Goal: Task Accomplishment & Management: Manage account settings

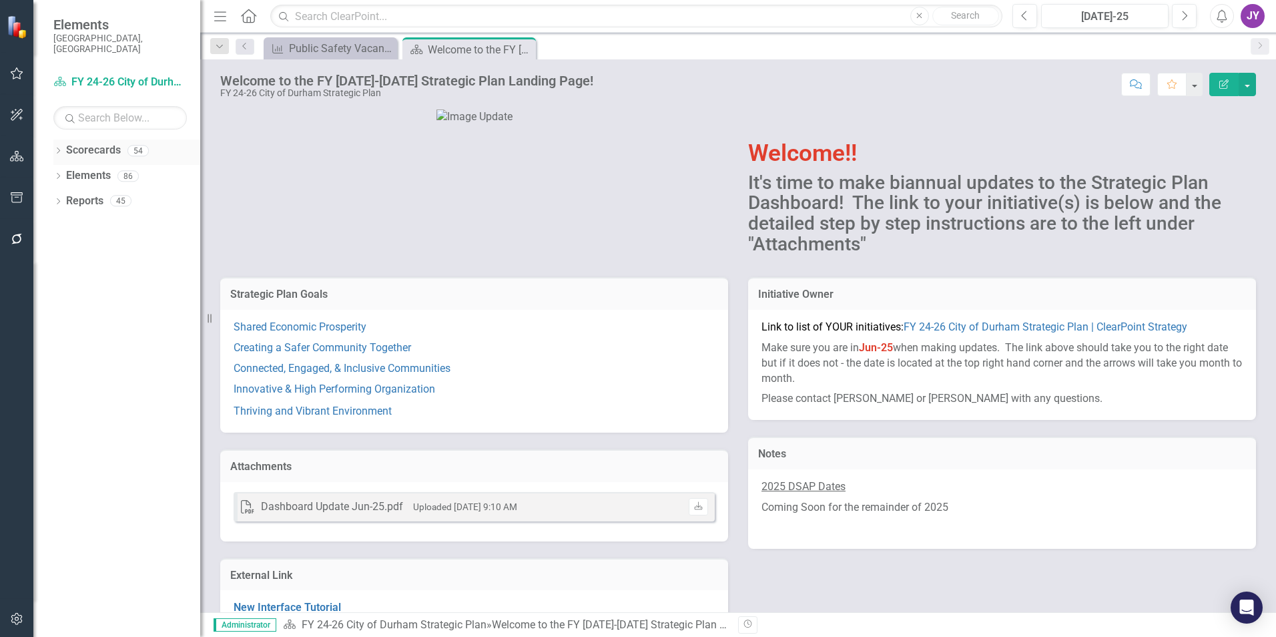
click at [59, 147] on icon at bounding box center [58, 150] width 3 height 6
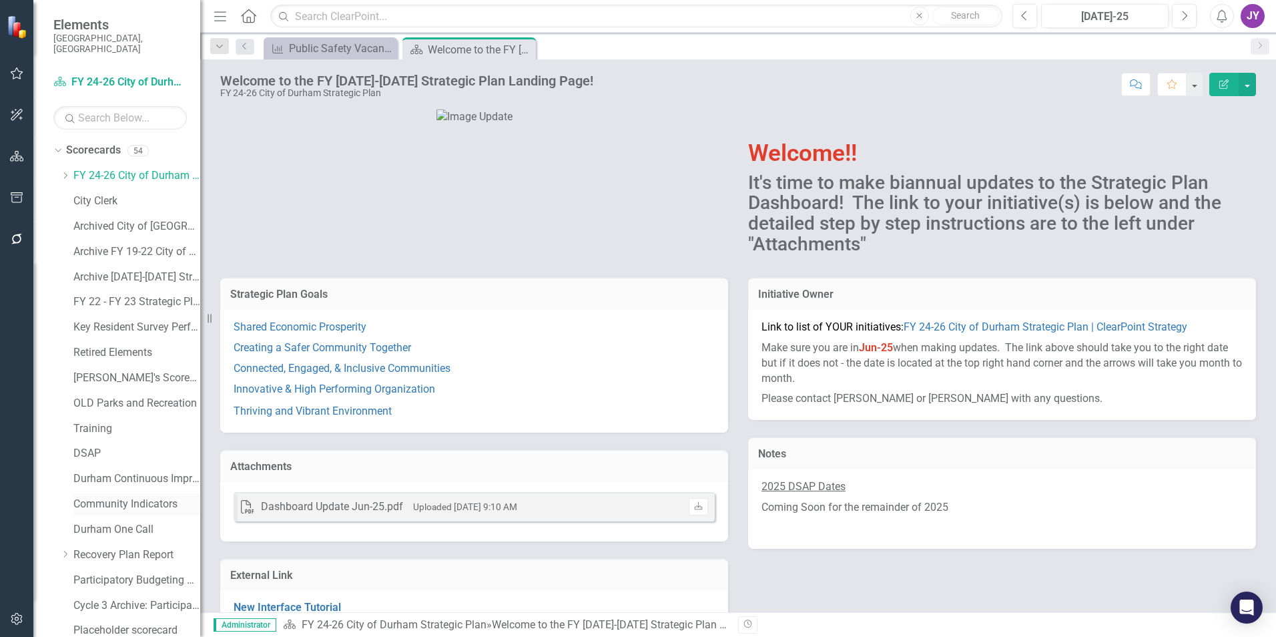
click at [113, 497] on link "Community Indicators" at bounding box center [136, 504] width 127 height 15
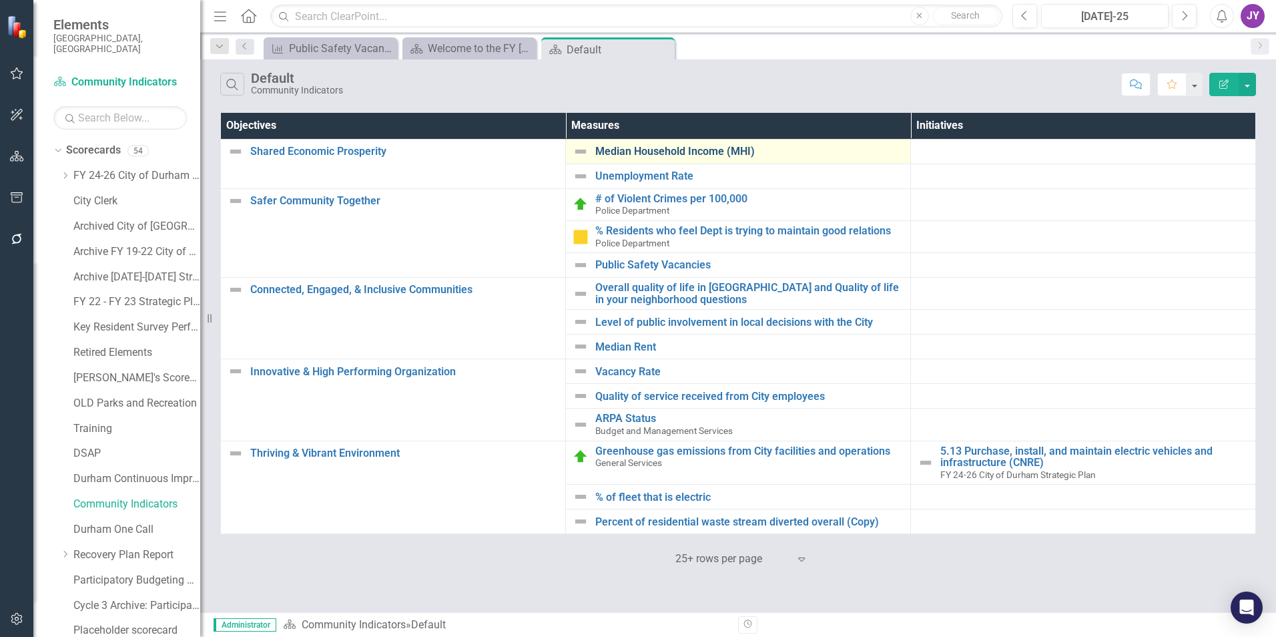
click at [624, 153] on link "Median Household Income (MHI)" at bounding box center [749, 151] width 308 height 12
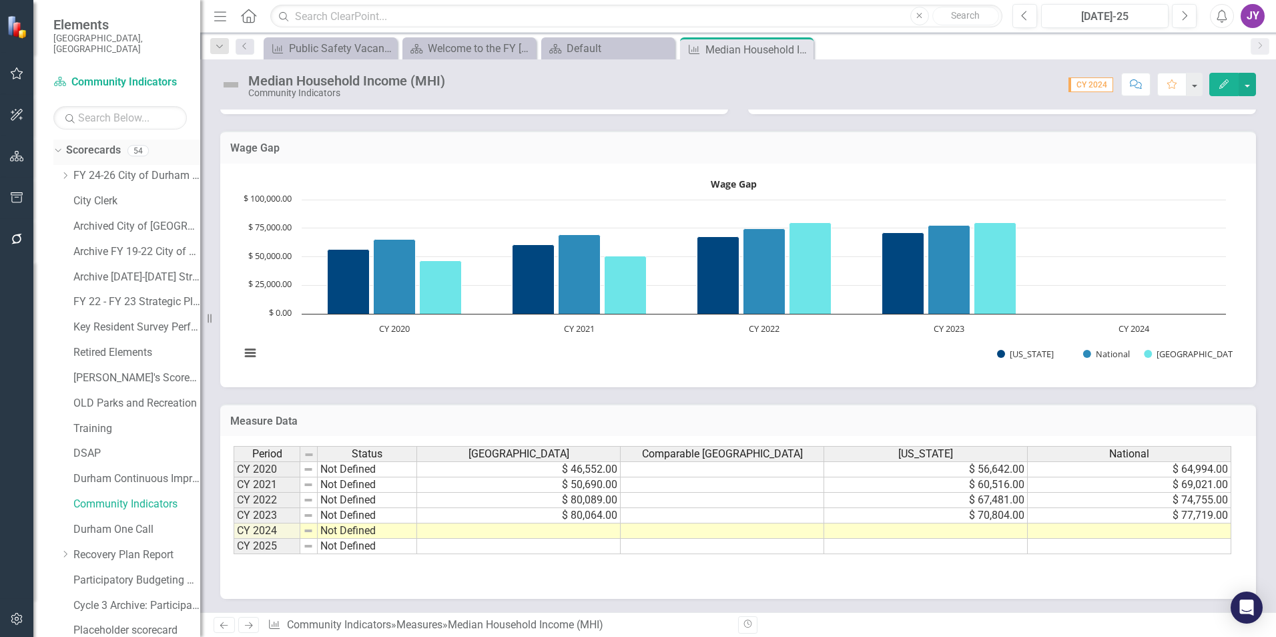
click at [60, 145] on icon "Dropdown" at bounding box center [56, 149] width 7 height 9
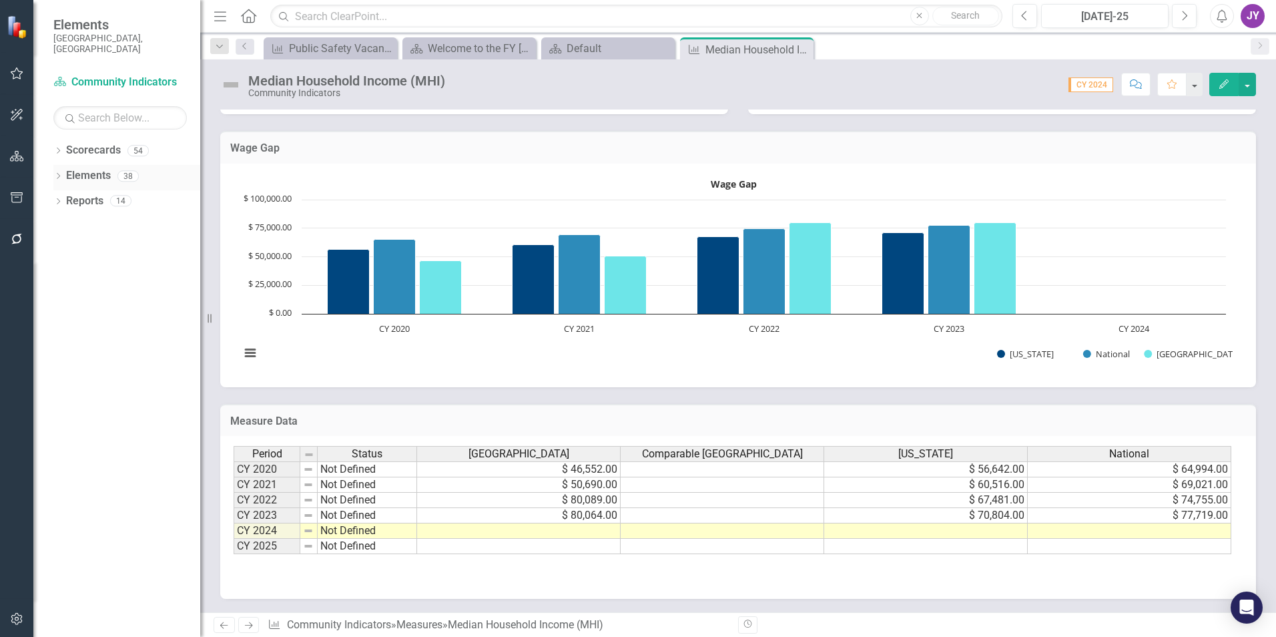
click at [63, 172] on div "Dropdown" at bounding box center [57, 177] width 9 height 11
click at [92, 143] on link "Scorecards" at bounding box center [93, 150] width 55 height 15
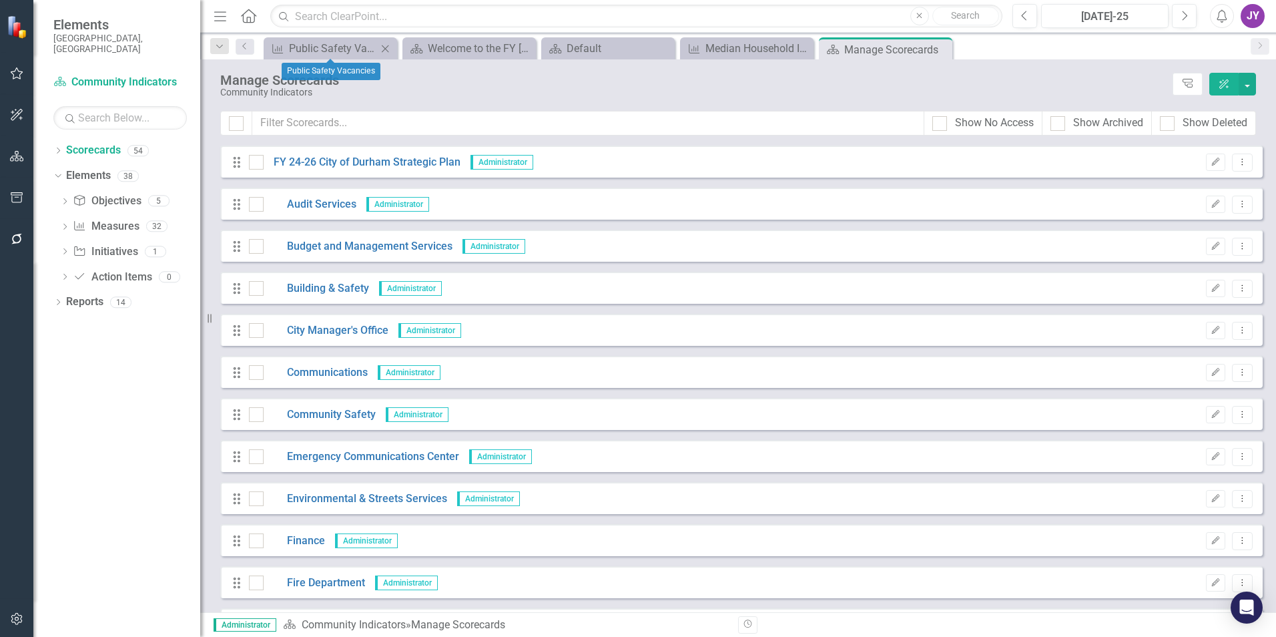
click at [384, 47] on icon "Close" at bounding box center [384, 48] width 13 height 11
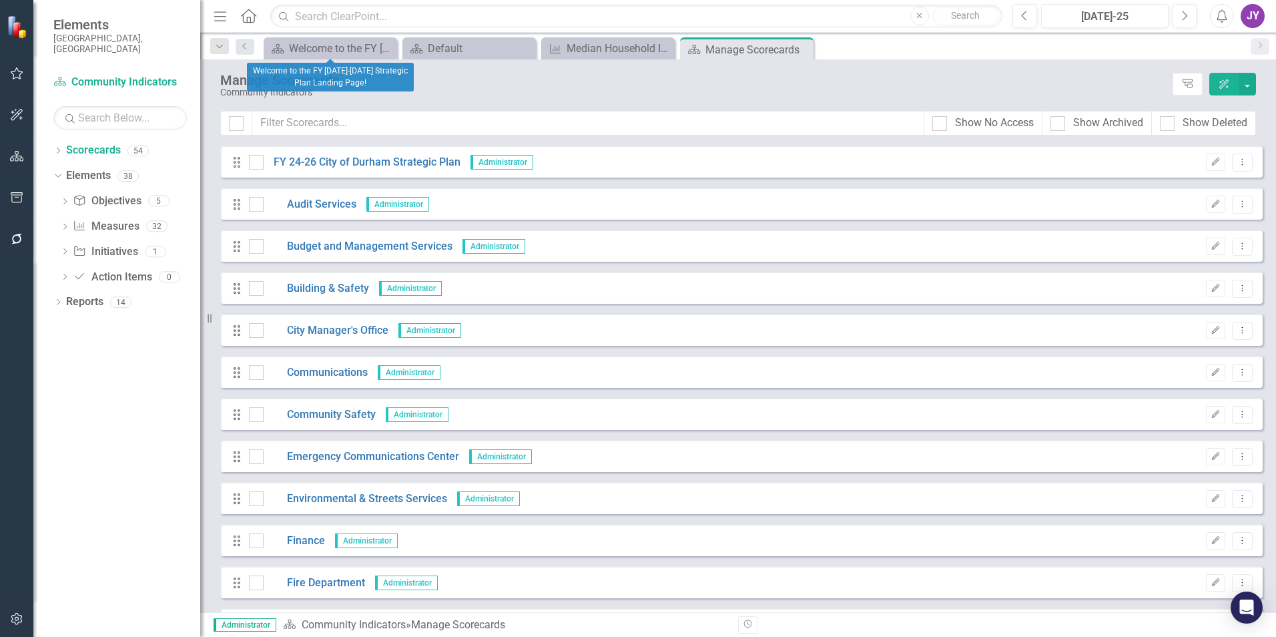
click at [0, 0] on icon "Close" at bounding box center [0, 0] width 0 height 0
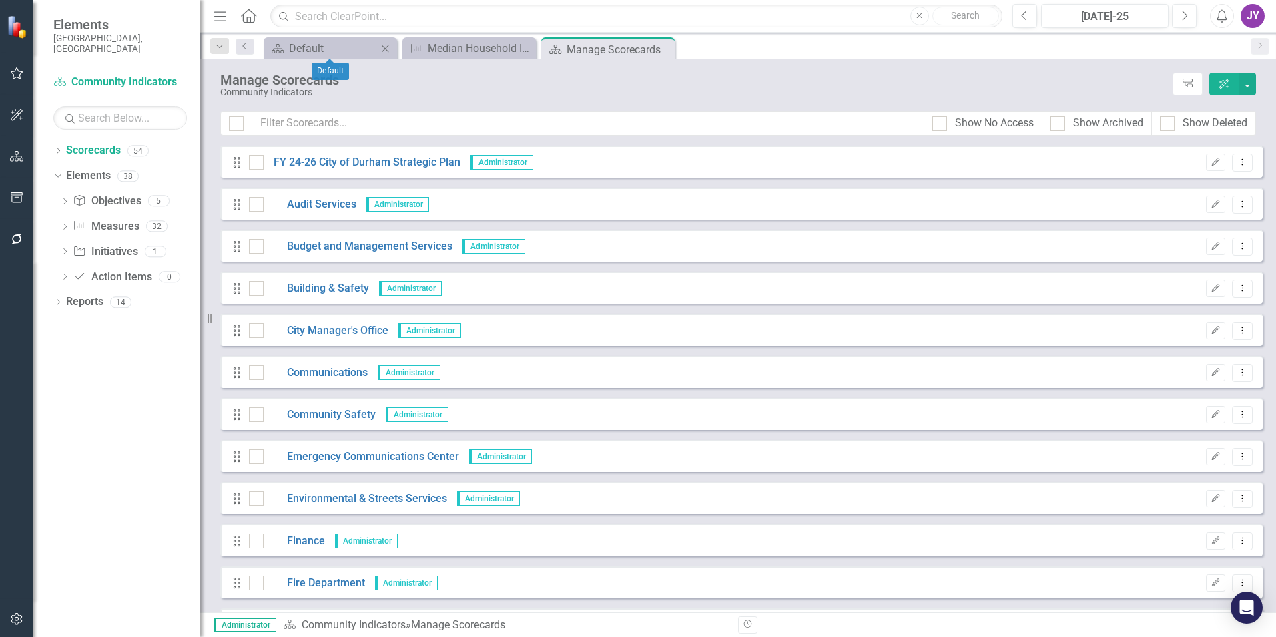
click at [385, 47] on icon "Close" at bounding box center [384, 48] width 13 height 11
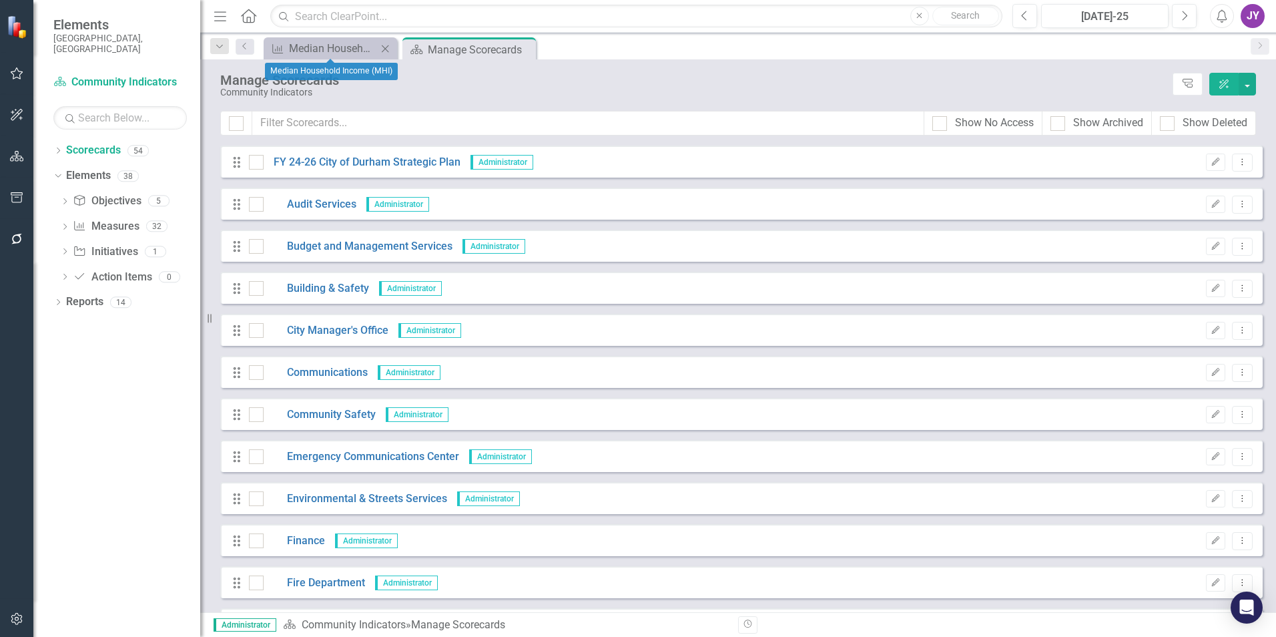
click at [392, 49] on icon "Close" at bounding box center [384, 48] width 13 height 11
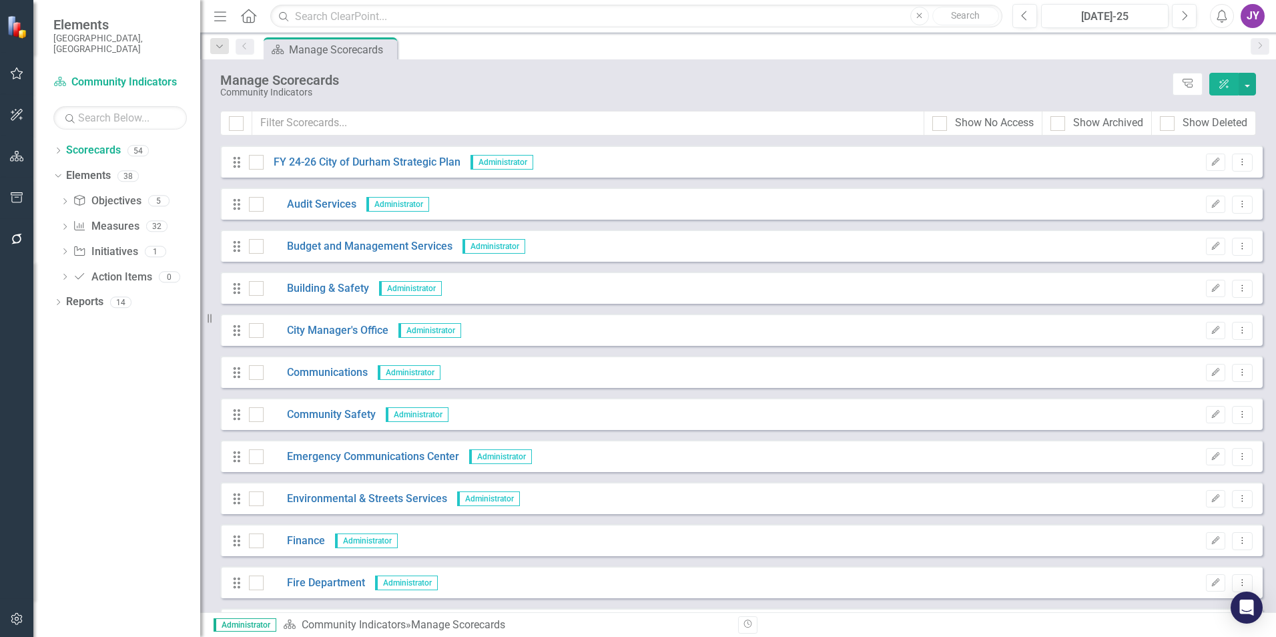
click at [0, 0] on div "Pin" at bounding box center [0, 0] width 0 height 0
click at [248, 21] on icon "Home" at bounding box center [248, 16] width 17 height 14
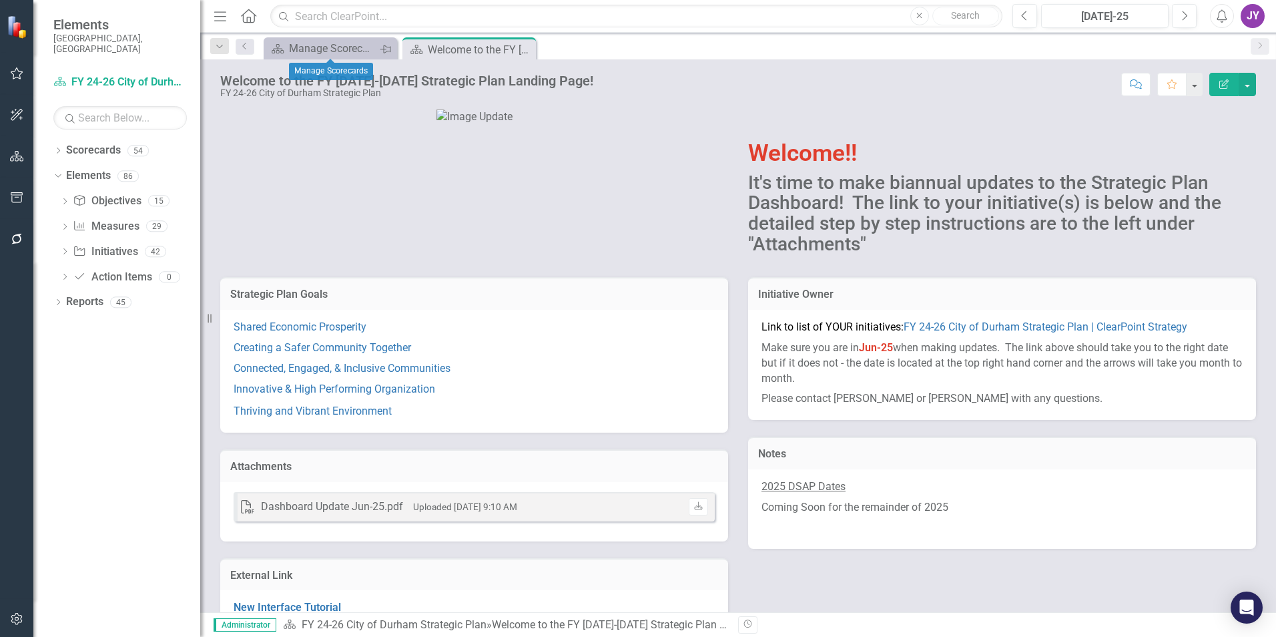
click at [384, 49] on icon "Pin" at bounding box center [385, 49] width 11 height 13
click at [388, 50] on icon "Close" at bounding box center [384, 48] width 13 height 11
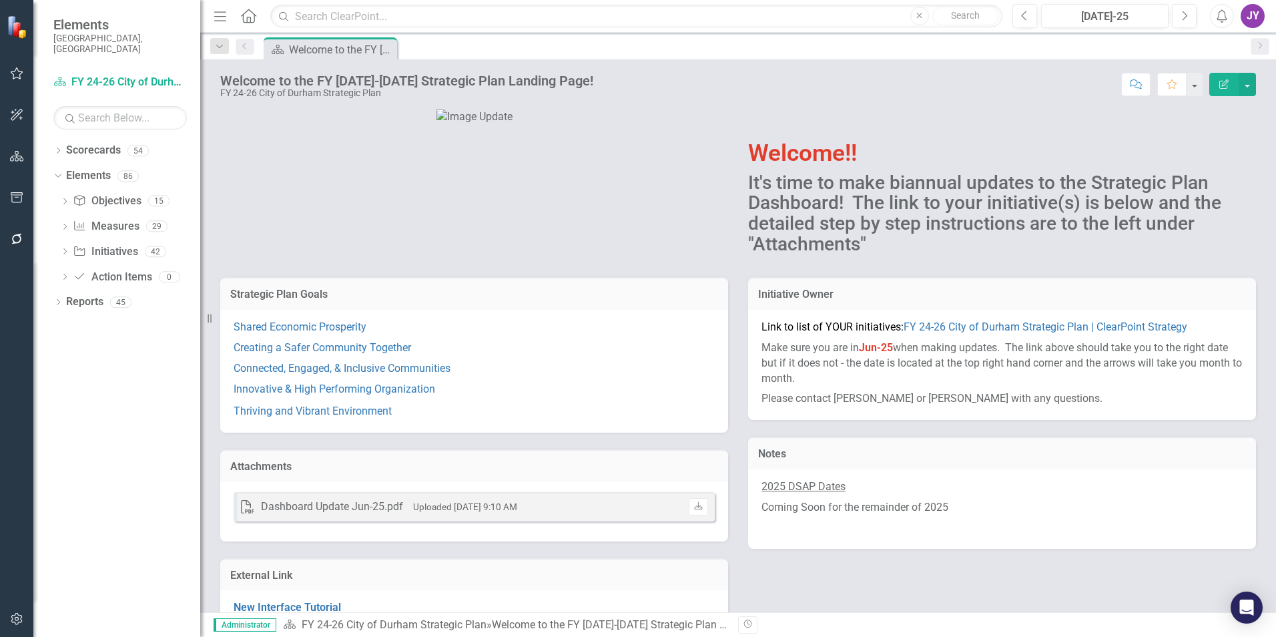
click at [296, 356] on div "Shared Economic Prosperity Creating a Safer Community Together Connected, Engag…" at bounding box center [474, 371] width 508 height 123
click at [300, 333] on link "Shared Economic Prosperity" at bounding box center [300, 326] width 133 height 13
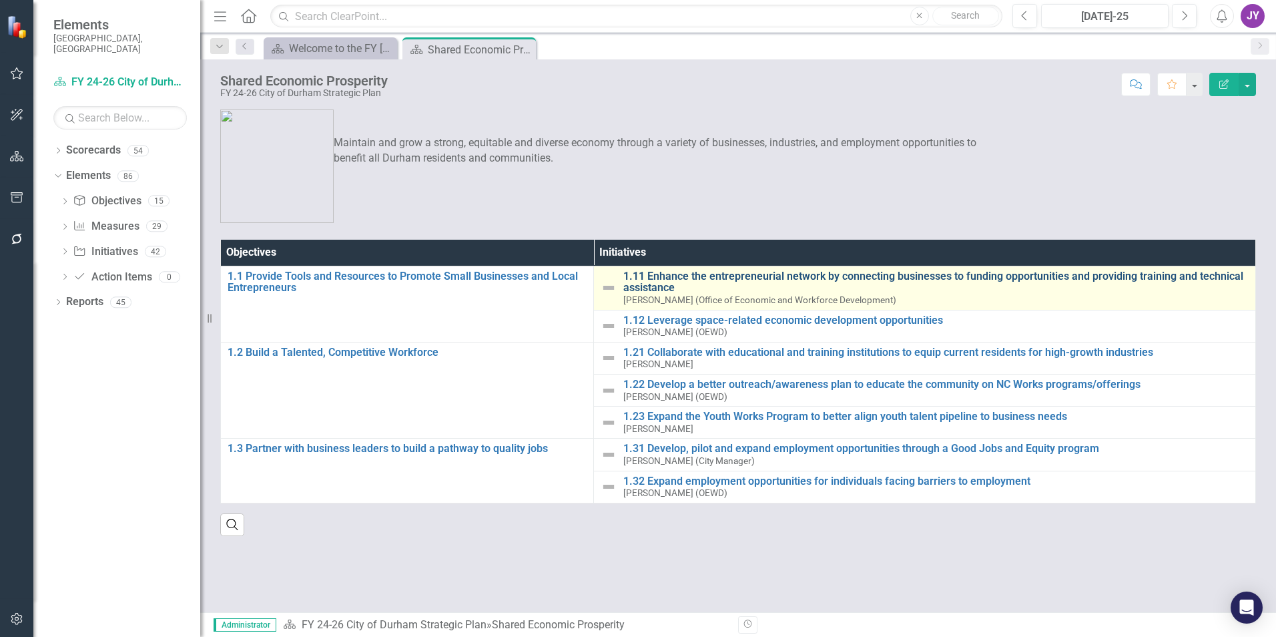
click at [687, 278] on link "1.11 Enhance the entrepreneurial network by connecting businesses to funding op…" at bounding box center [935, 281] width 625 height 23
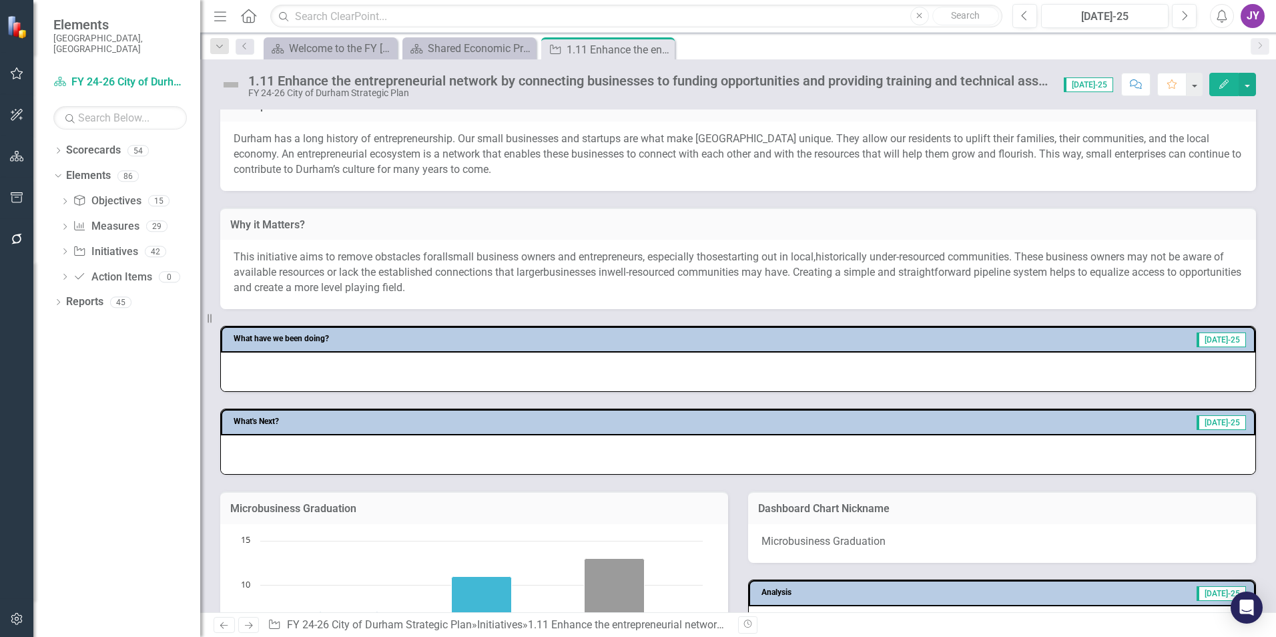
scroll to position [534, 0]
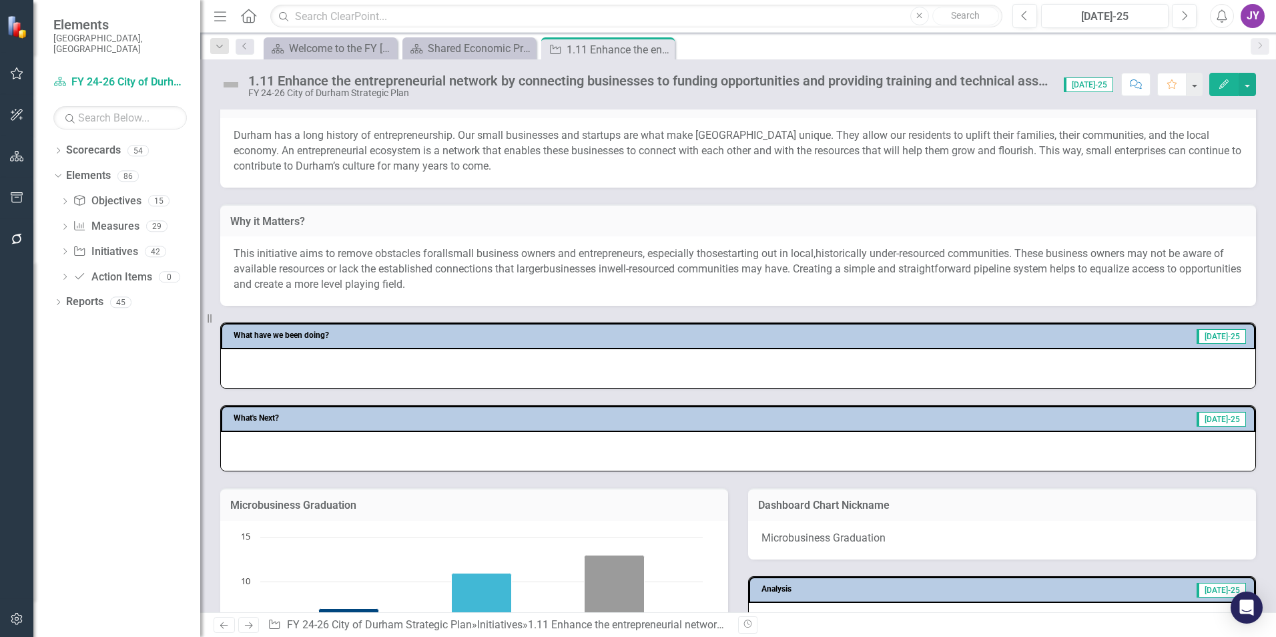
click at [472, 255] on span "small business owners and entrepreneurs" at bounding box center [545, 253] width 195 height 13
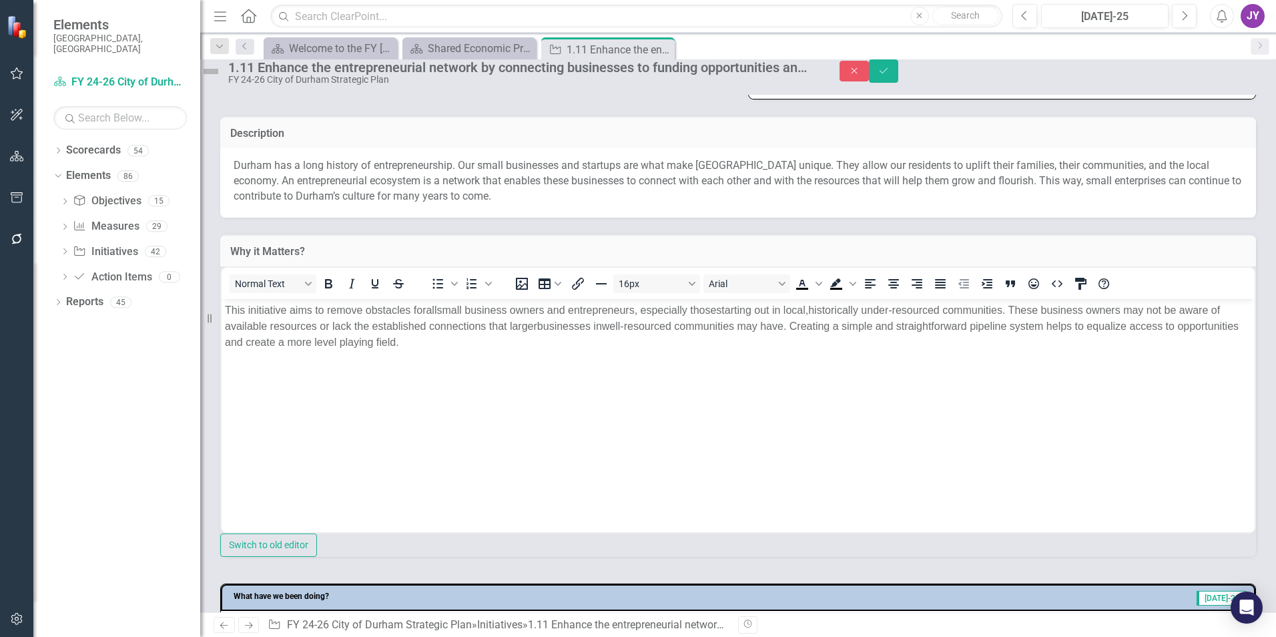
scroll to position [467, 0]
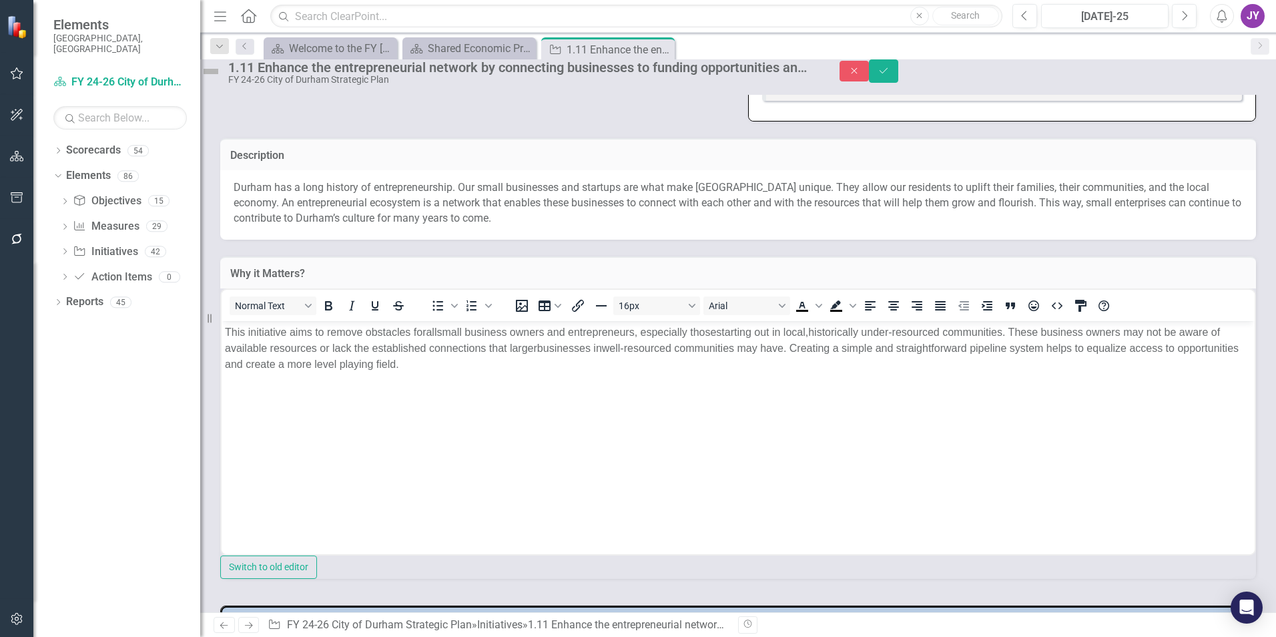
click at [479, 358] on p "This initiative aims to remove obstacles for all small business owners and entr…" at bounding box center [738, 348] width 1026 height 48
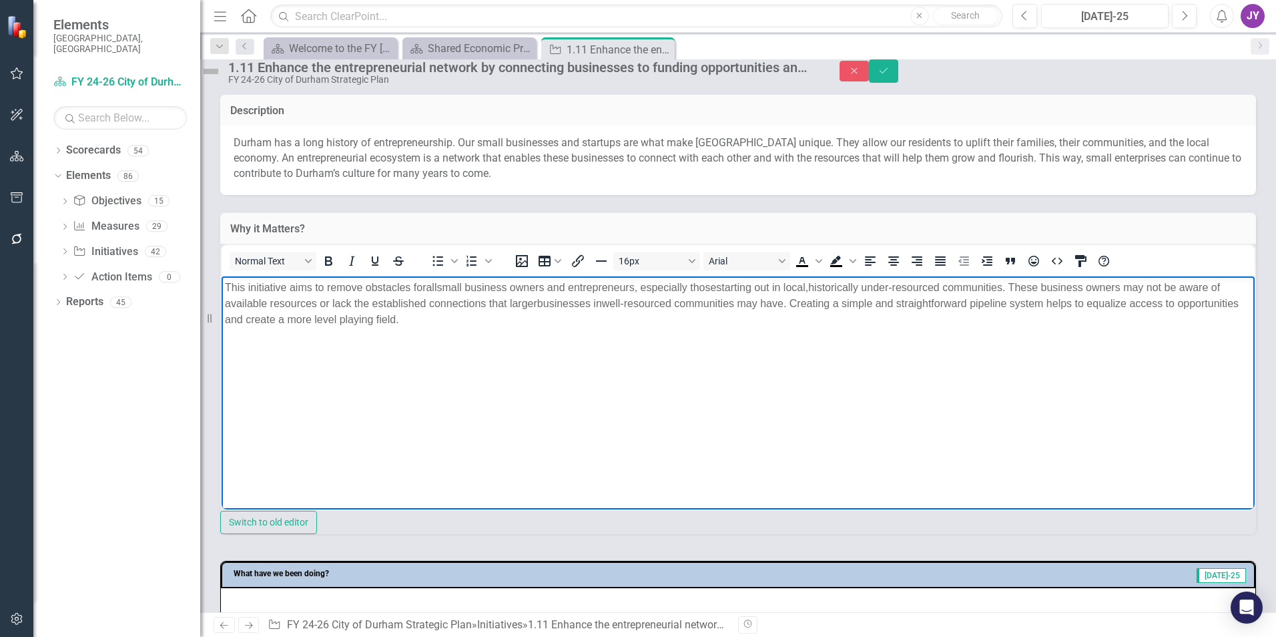
scroll to position [534, 0]
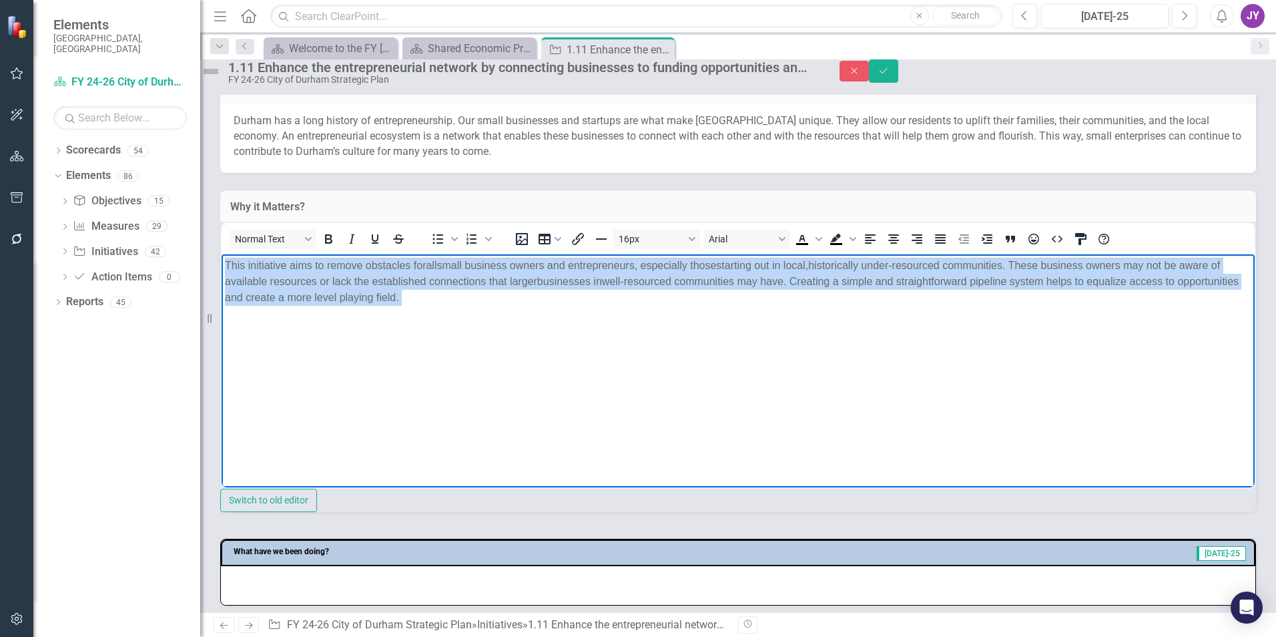
drag, startPoint x: 502, startPoint y: 304, endPoint x: 402, endPoint y: 549, distance: 265.2
click at [222, 259] on html "This initiative aims to remove obstacles for all small business owners and entr…" at bounding box center [738, 354] width 1033 height 200
copy p "This initiative aims to remove obstacles for all small business owners and entr…"
click at [811, 342] on body "This initiative aims to remove obstacles for all small business owners and entr…" at bounding box center [738, 354] width 1033 height 200
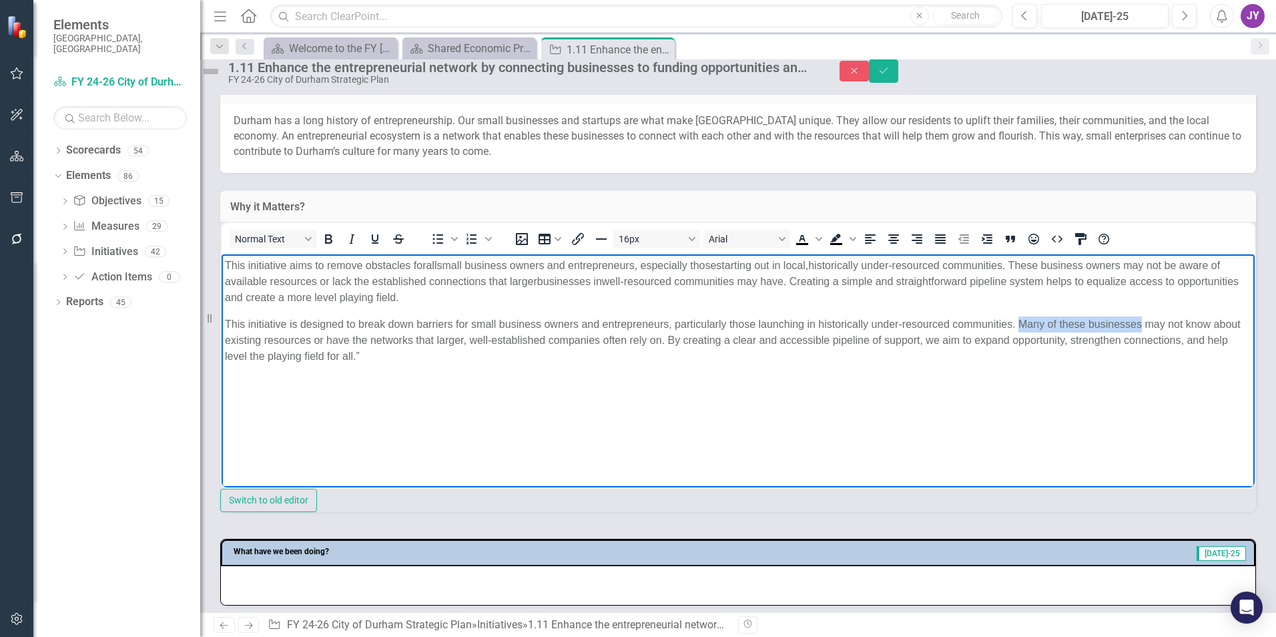
drag, startPoint x: 1018, startPoint y: 322, endPoint x: 1143, endPoint y: 320, distance: 125.5
click at [1143, 322] on span "This initiative is designed to break down barriers for small business owners an…" at bounding box center [733, 339] width 1016 height 43
click at [1032, 256] on body "This initiative aims to remove obstacles for all small business owners and entr…" at bounding box center [738, 354] width 1033 height 200
click at [1032, 258] on p "This initiative aims to remove obstacles for all small business owners and entr…" at bounding box center [738, 282] width 1026 height 48
click at [1131, 266] on span "historically under-resourced communities. Many of these business owners may not…" at bounding box center [735, 273] width 1021 height 27
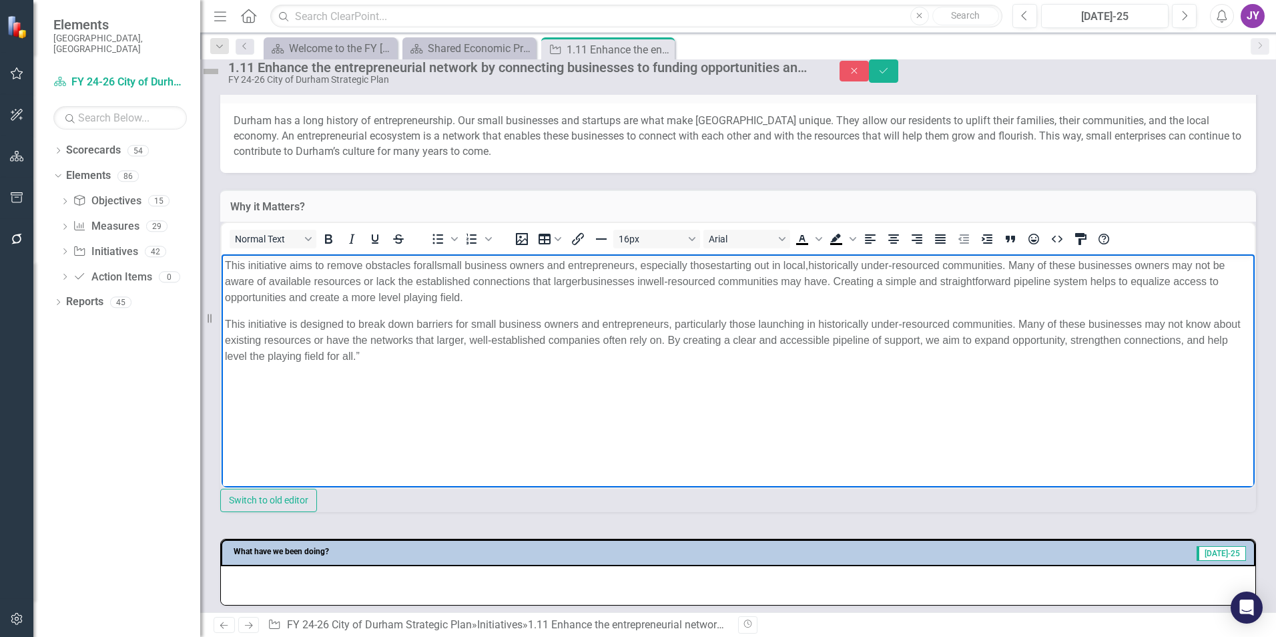
click at [1162, 266] on span "historically under-resourced communities. Many of these businesses owners may n…" at bounding box center [725, 273] width 1000 height 27
click at [1161, 266] on span "historically under-resourced communities. Many of these businesses owners may n…" at bounding box center [725, 273] width 1000 height 27
click at [1090, 349] on p "This initiative is designed to break down barriers for small business owners an…" at bounding box center [738, 340] width 1026 height 48
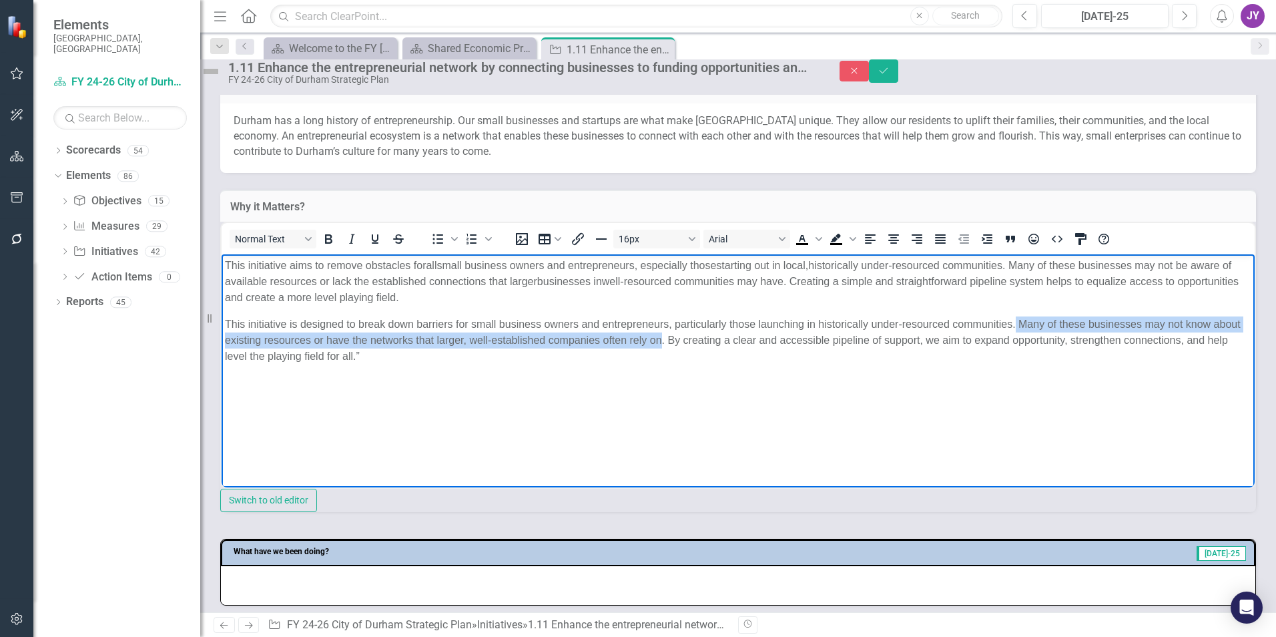
drag, startPoint x: 1016, startPoint y: 323, endPoint x: 690, endPoint y: 346, distance: 326.5
click at [690, 346] on p "This initiative is designed to break down barriers for small business owners an…" at bounding box center [738, 340] width 1026 height 48
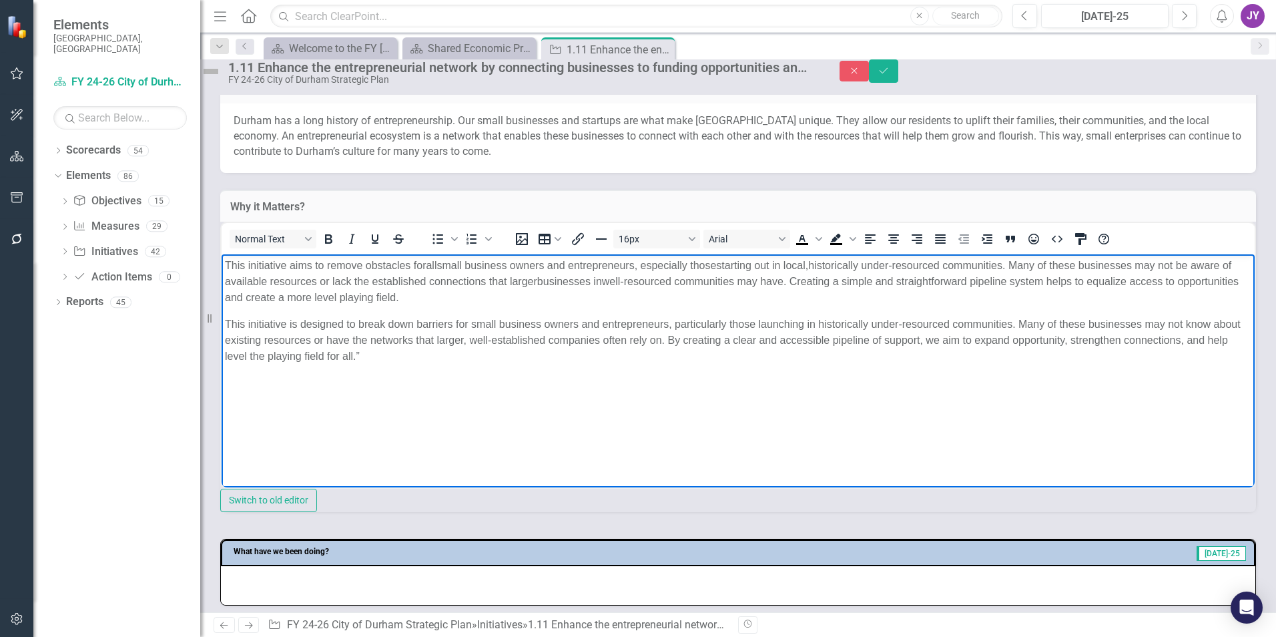
click at [375, 280] on span "historically under-resourced communities. Many of these businesses may not be a…" at bounding box center [728, 273] width 1006 height 27
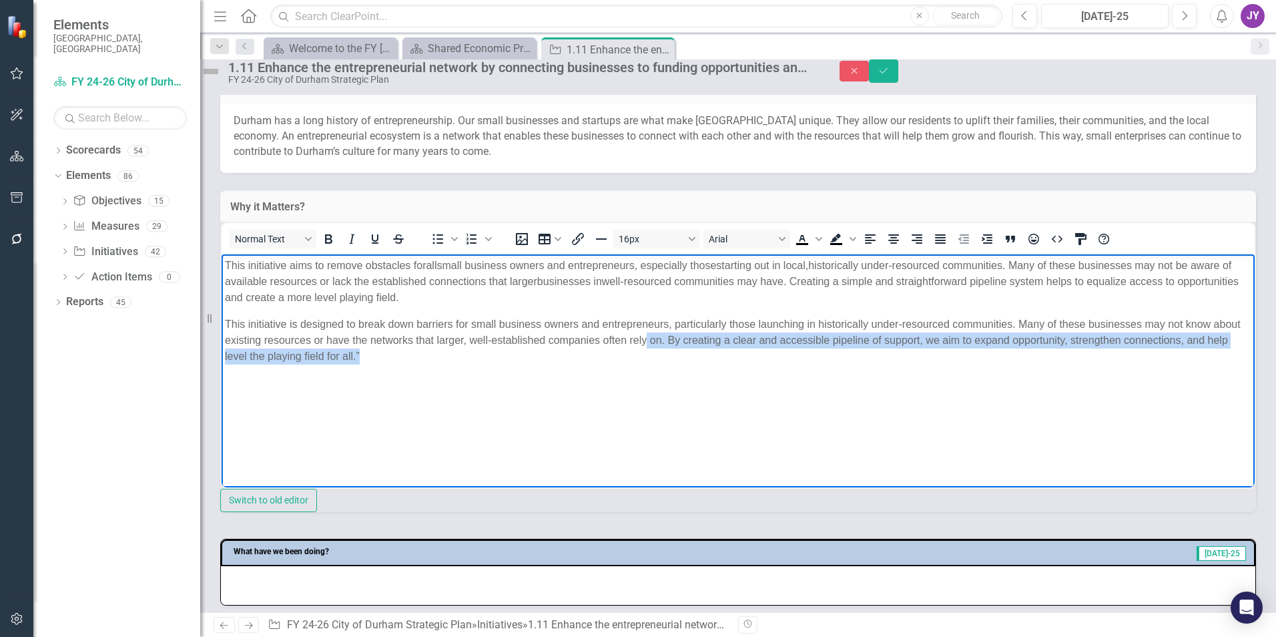
drag, startPoint x: 665, startPoint y: 358, endPoint x: 683, endPoint y: 342, distance: 24.6
click at [679, 342] on p "This initiative is designed to break down barriers for small business owners an…" at bounding box center [738, 340] width 1026 height 48
click at [697, 341] on span "This initiative is designed to break down barriers for small business owners an…" at bounding box center [733, 339] width 1016 height 43
drag, startPoint x: 697, startPoint y: 338, endPoint x: 697, endPoint y: 349, distance: 10.7
click at [697, 349] on p "This initiative is designed to break down barriers for small business owners an…" at bounding box center [738, 340] width 1026 height 48
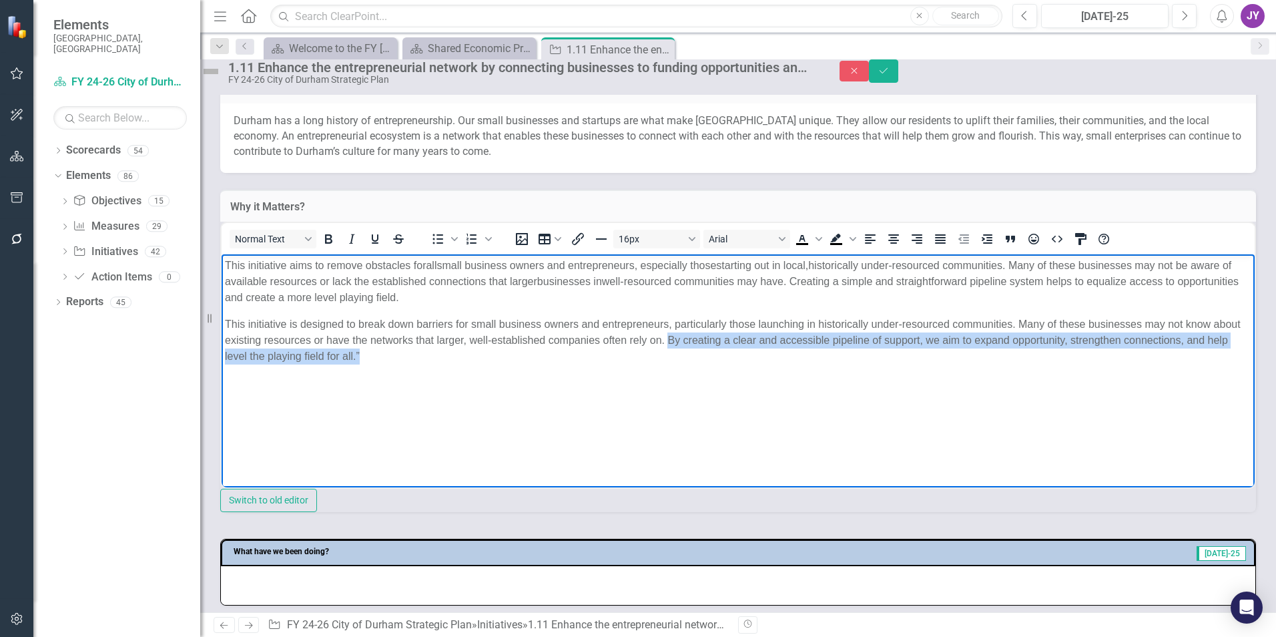
click at [681, 352] on p "This initiative is designed to break down barriers for small business owners an…" at bounding box center [738, 340] width 1026 height 48
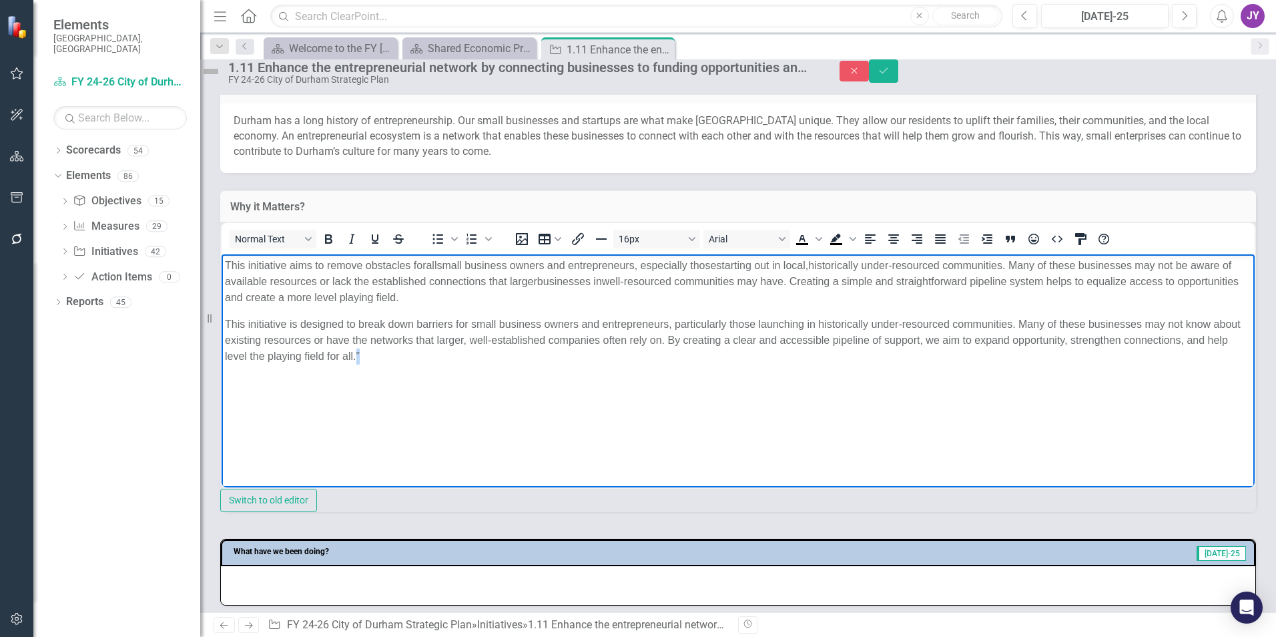
click at [681, 352] on p "This initiative is designed to break down barriers for small business owners an…" at bounding box center [738, 340] width 1026 height 48
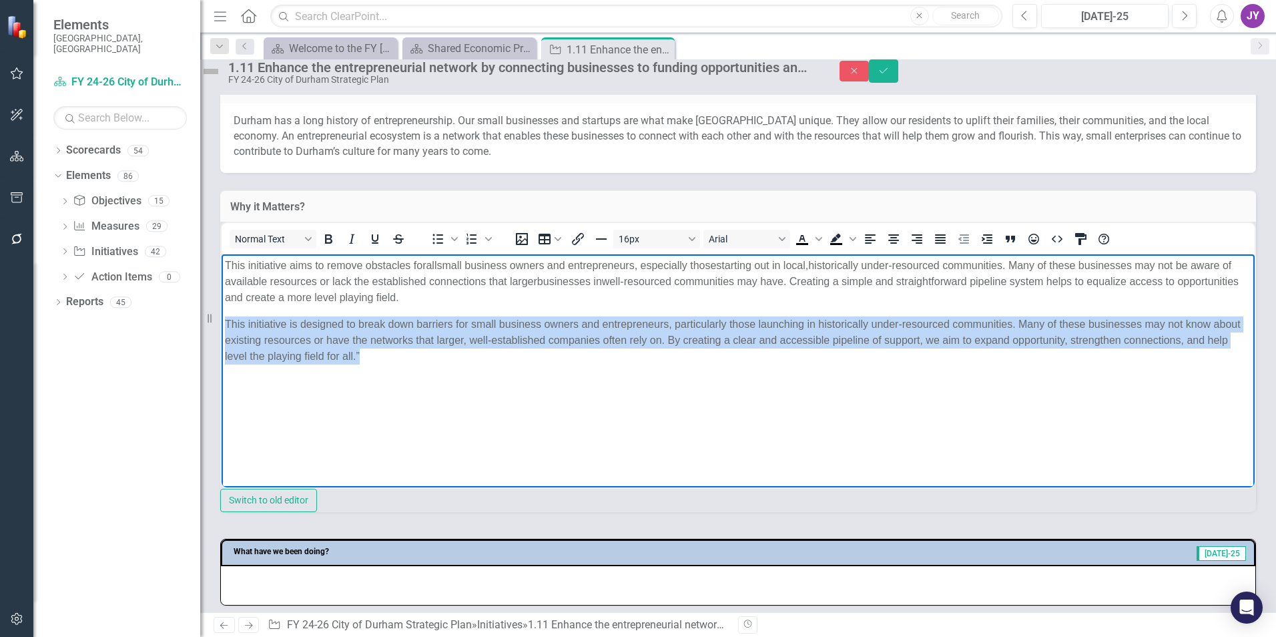
click at [681, 352] on p "This initiative is designed to break down barriers for small business owners an…" at bounding box center [738, 340] width 1026 height 48
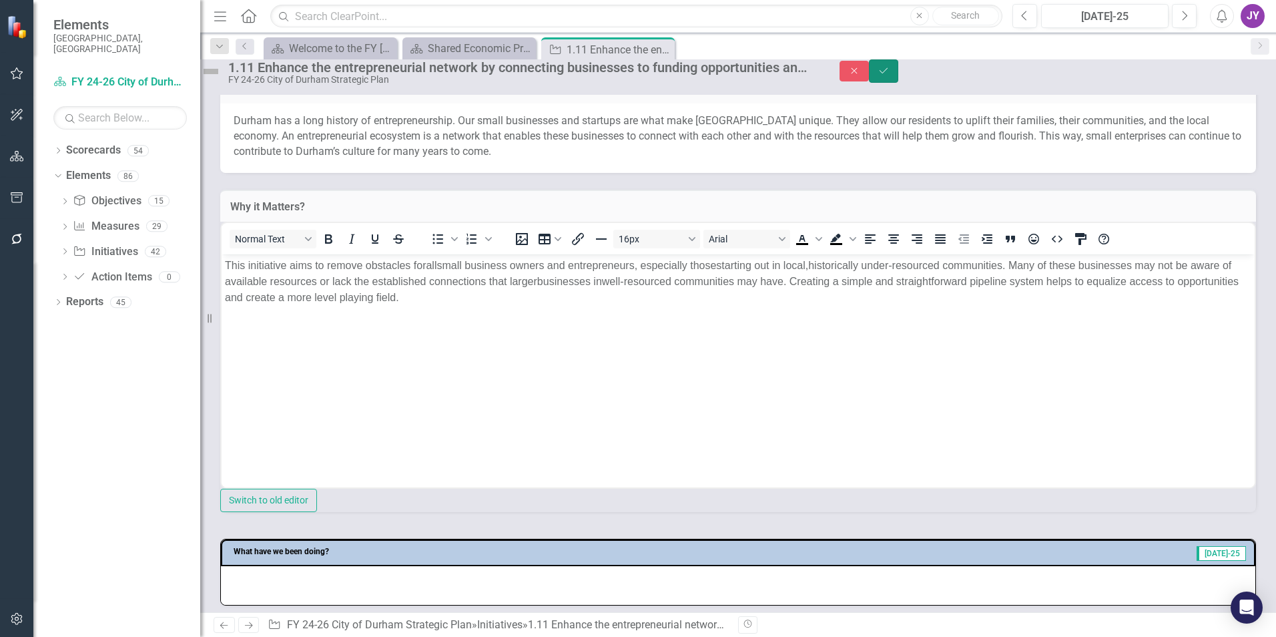
click at [890, 75] on icon "Save" at bounding box center [884, 70] width 12 height 9
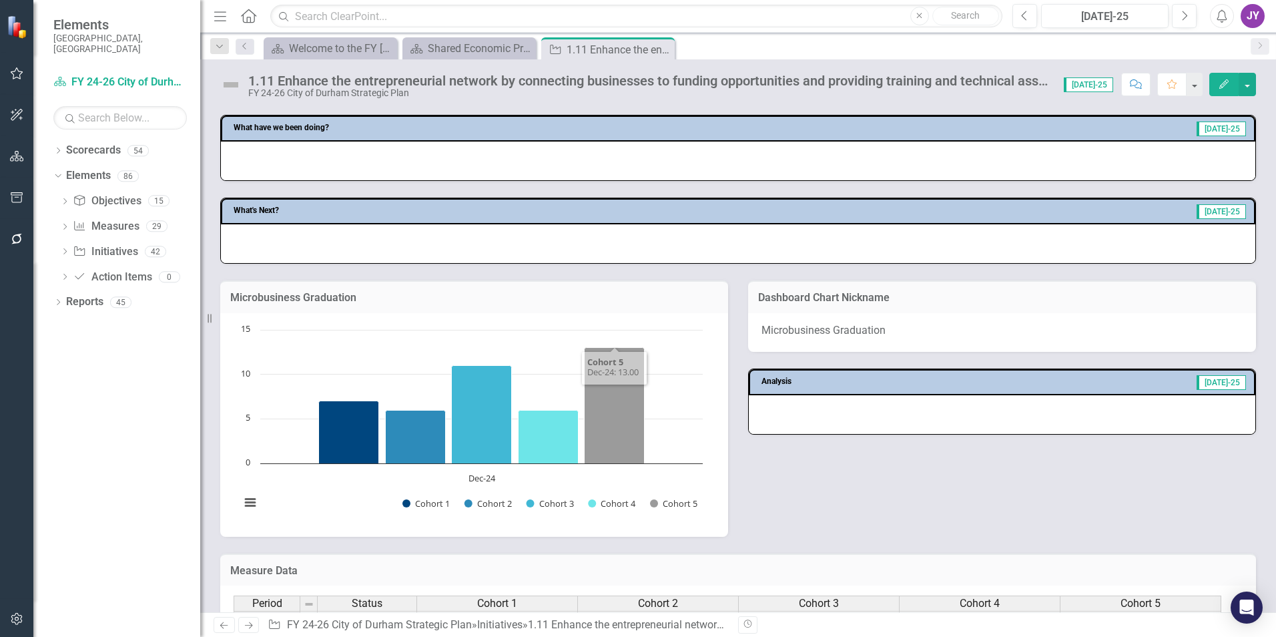
scroll to position [601, 0]
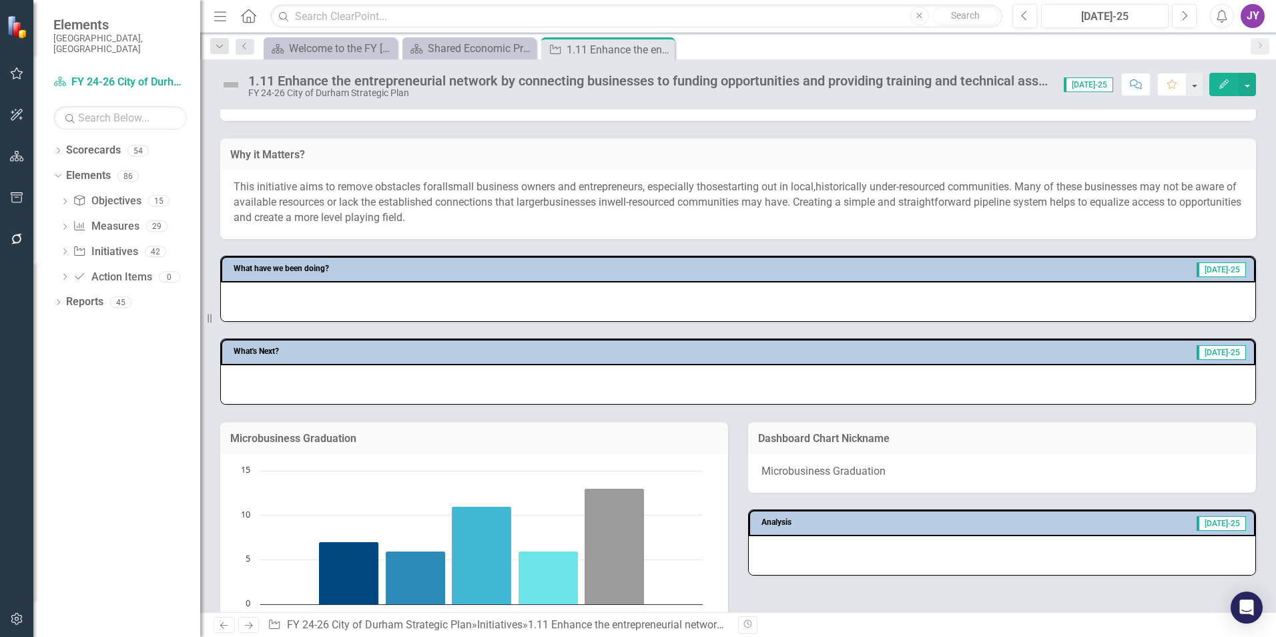
click at [1003, 161] on td "Why it Matters?" at bounding box center [738, 155] width 1016 height 17
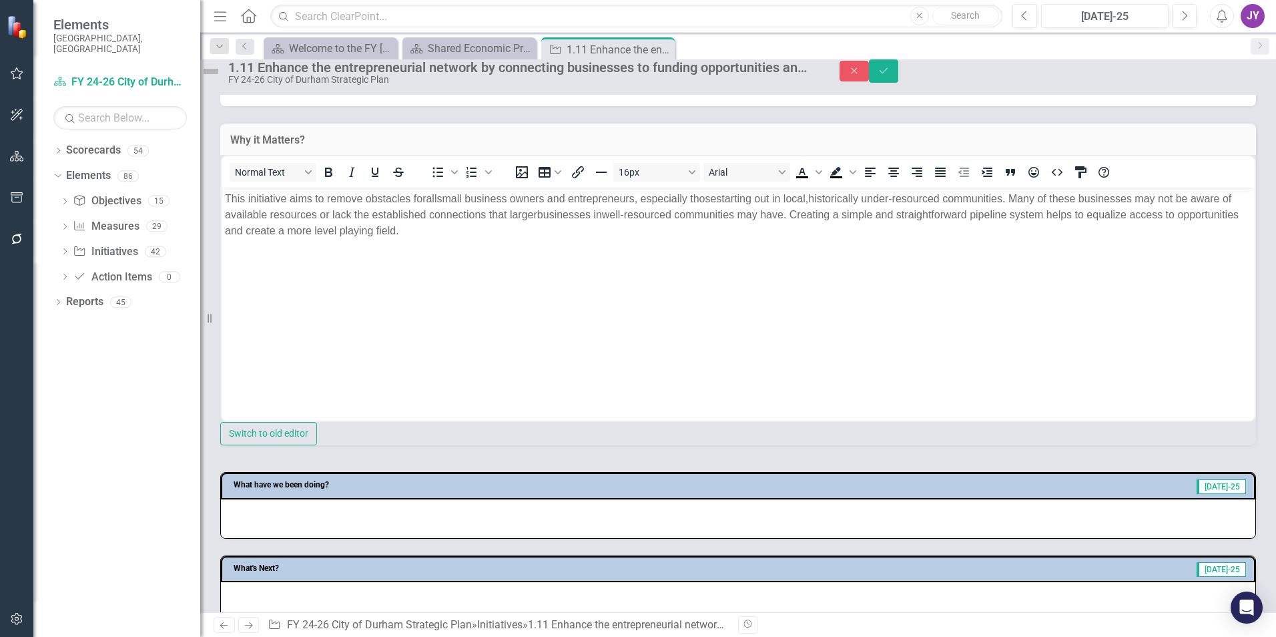
scroll to position [0, 0]
click at [1125, 204] on p "This initiative aims to remove obstacles for all small business owners and entr…" at bounding box center [738, 215] width 1026 height 48
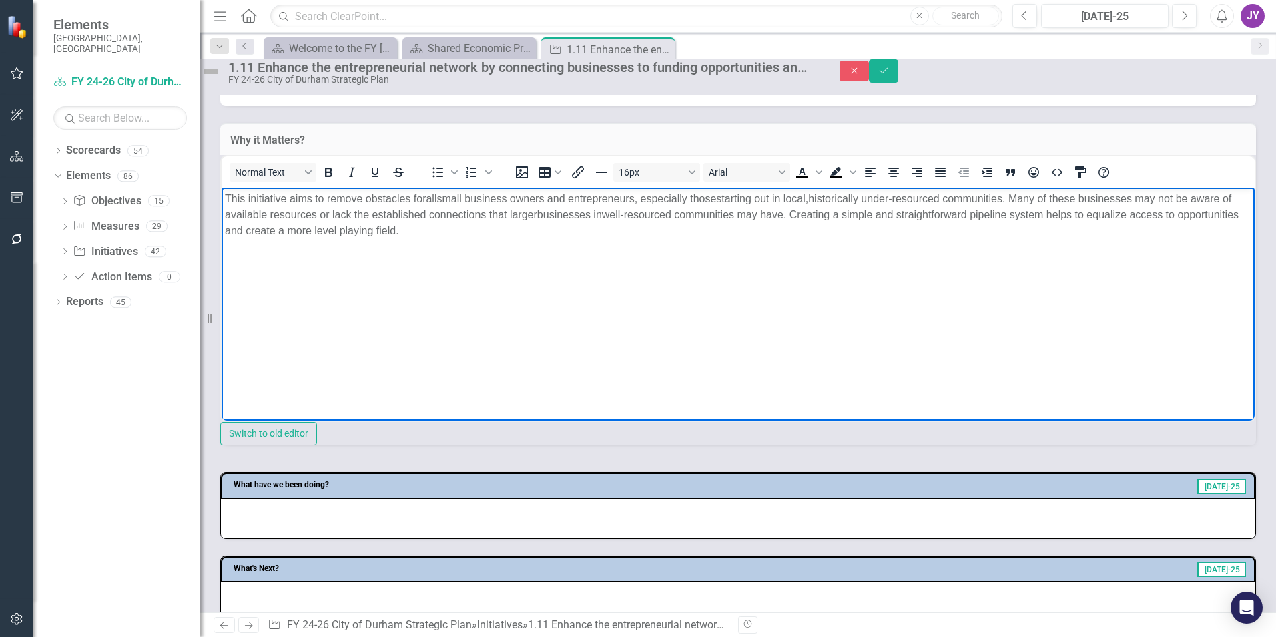
click at [1173, 198] on span "historically under-resourced communities. Many of these businesses may not be a…" at bounding box center [728, 206] width 1006 height 27
click at [1189, 198] on span "historically under-resourced communities. Many of these businesses may be aware…" at bounding box center [719, 206] width 989 height 27
click at [1184, 198] on span "historically under-resourced communities. Many of these businesses may be aware…" at bounding box center [719, 206] width 989 height 27
click at [505, 222] on p "This initiative aims to remove obstacles for all small business owners and entr…" at bounding box center [738, 215] width 1026 height 48
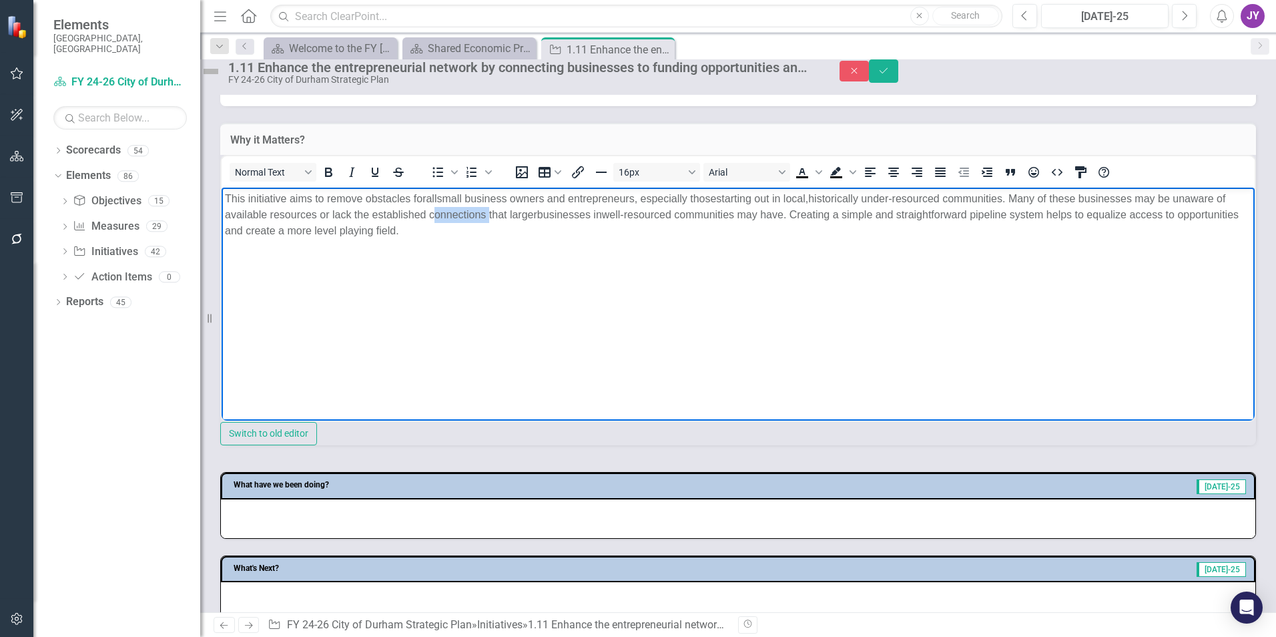
click at [506, 222] on p "This initiative aims to remove obstacles for all small business owners and entr…" at bounding box center [738, 215] width 1026 height 48
click at [902, 226] on p "This initiative aims to remove obstacles for all small business owners and entr…" at bounding box center [738, 215] width 1026 height 48
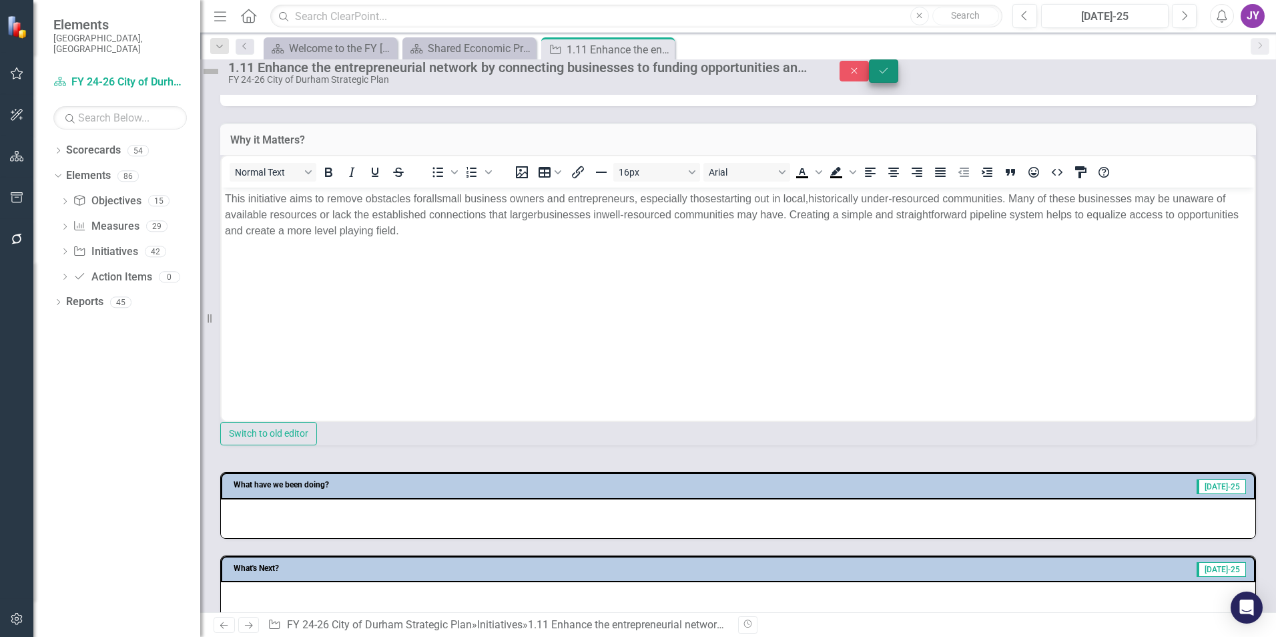
click at [898, 82] on button "Save" at bounding box center [883, 70] width 29 height 23
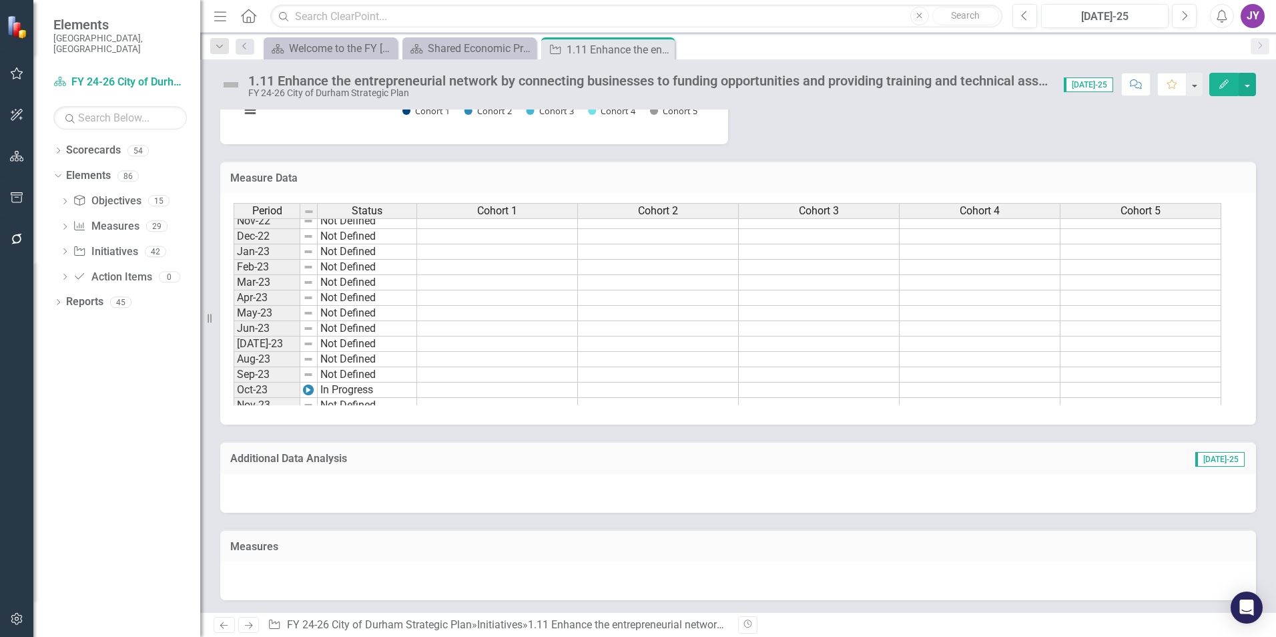
scroll to position [1135, 0]
click at [458, 39] on div "Scorecard Shared Economic Prosperity Close" at bounding box center [468, 48] width 133 height 22
click at [466, 59] on div "Scorecard Shared Economic Prosperity Close" at bounding box center [468, 48] width 133 height 22
click at [468, 51] on div "Shared Economic Prosperity" at bounding box center [472, 48] width 88 height 17
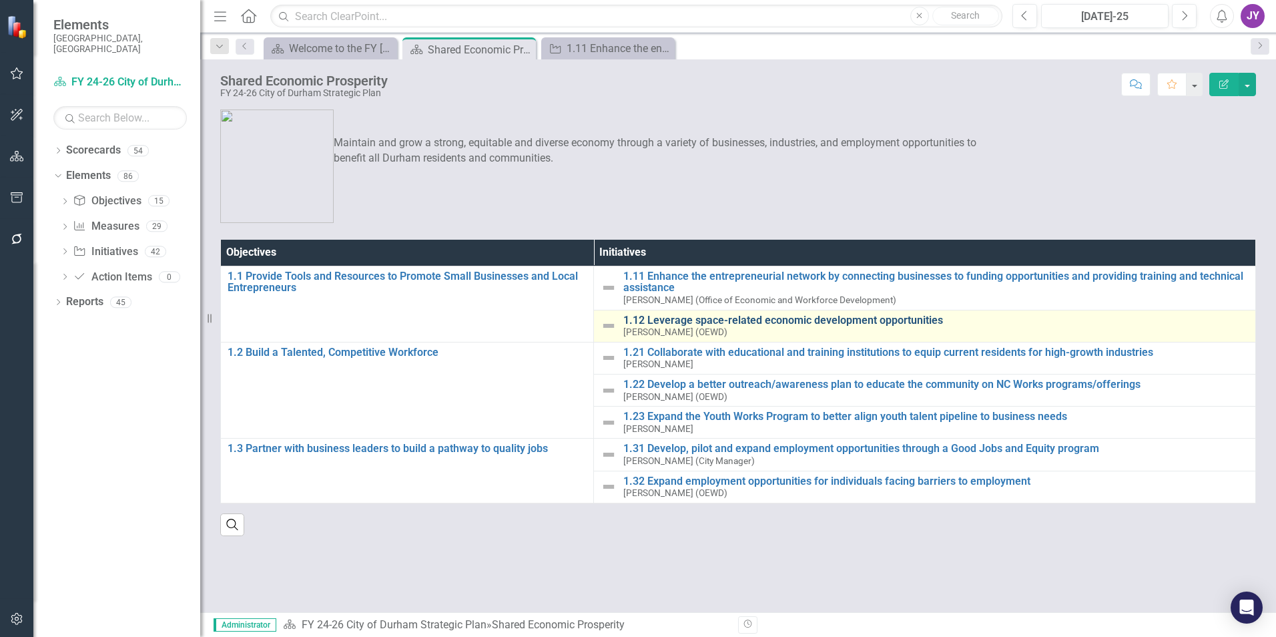
click at [647, 316] on link "1.12 Leverage space-related economic development opportunities" at bounding box center [935, 320] width 625 height 12
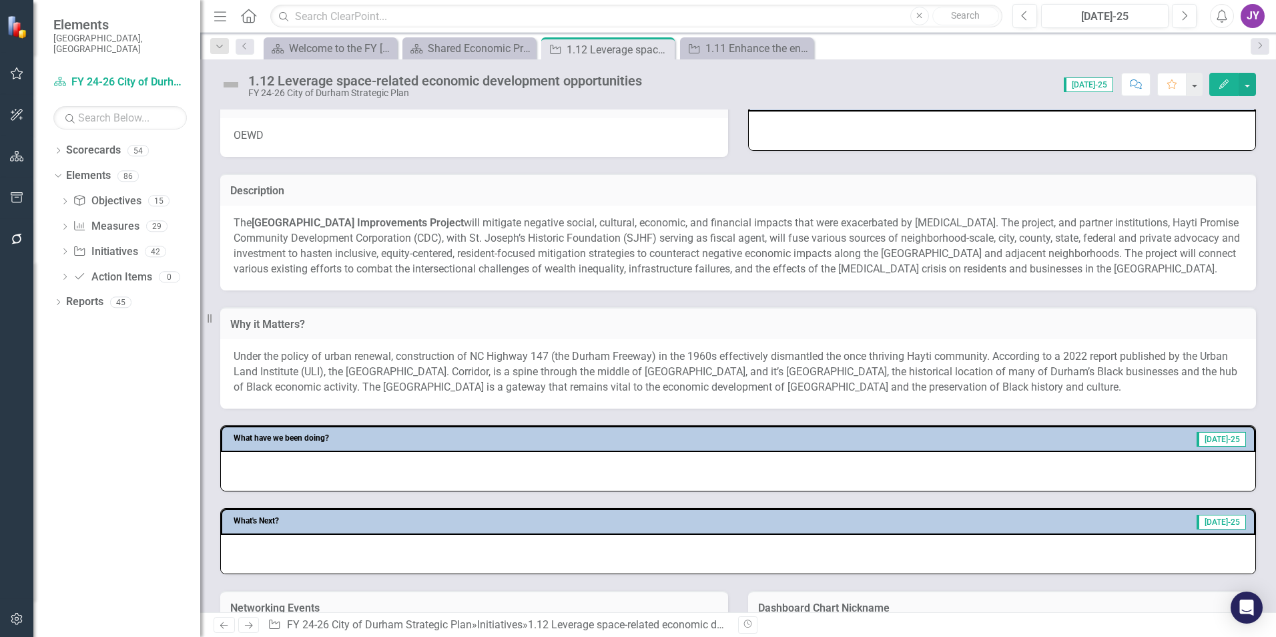
scroll to position [267, 0]
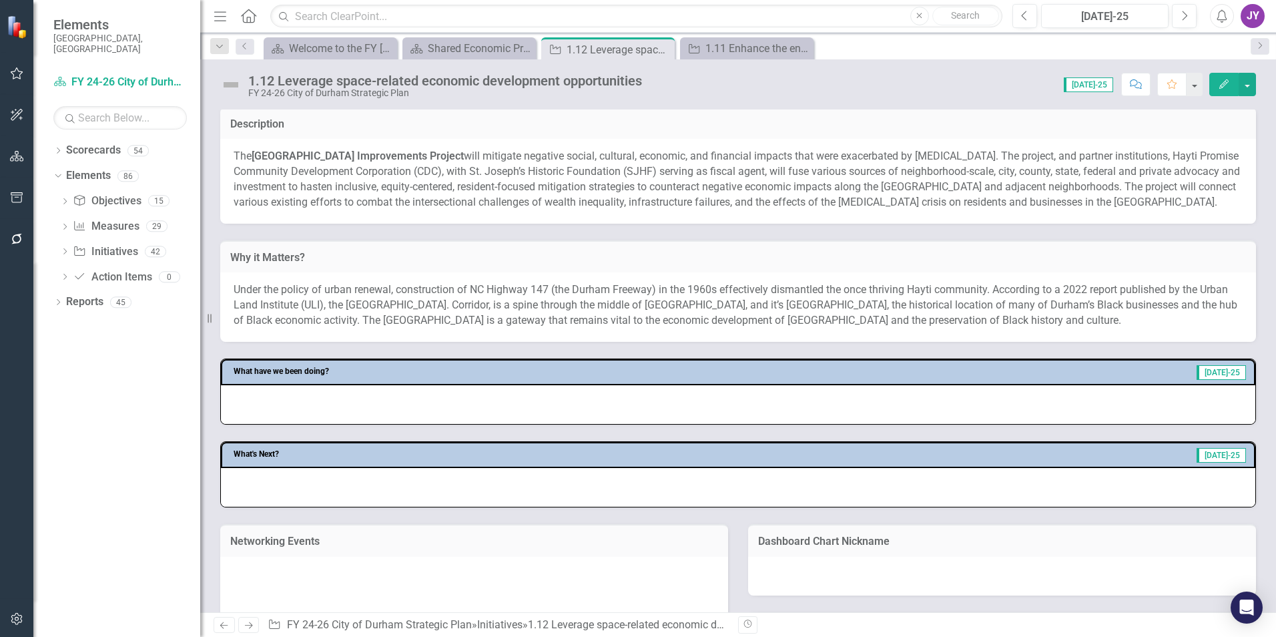
click at [743, 321] on span "Under the policy of urban renewal, construction of NC Highway 147 (the Durham F…" at bounding box center [736, 304] width 1004 height 43
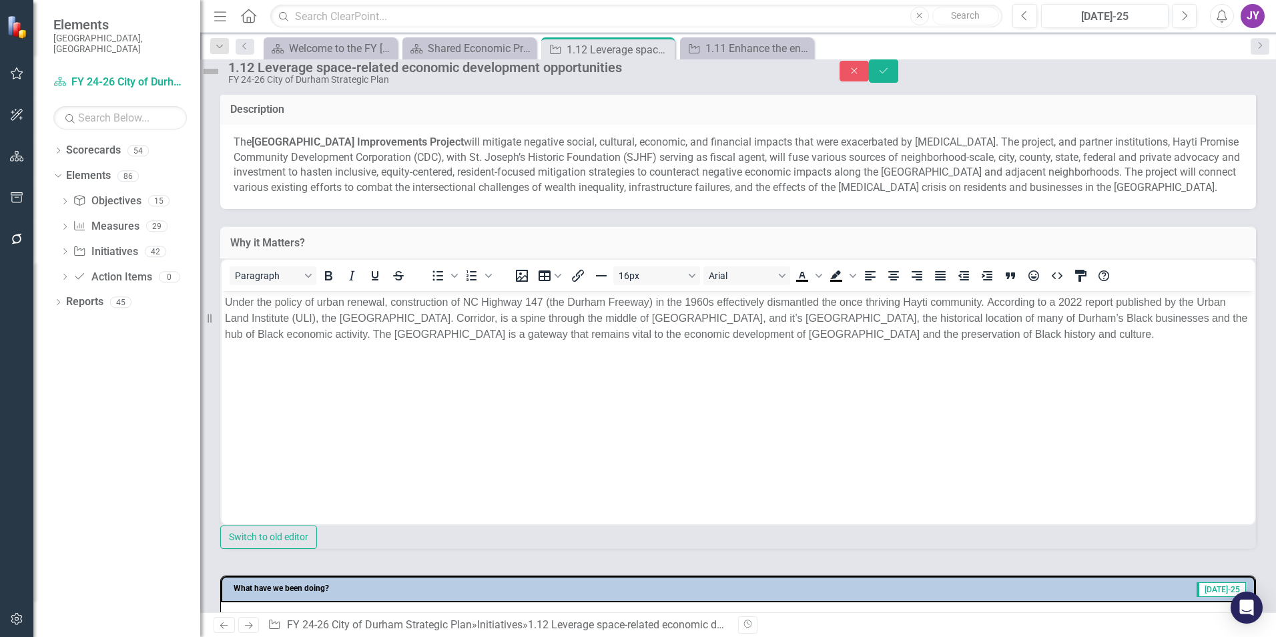
scroll to position [0, 0]
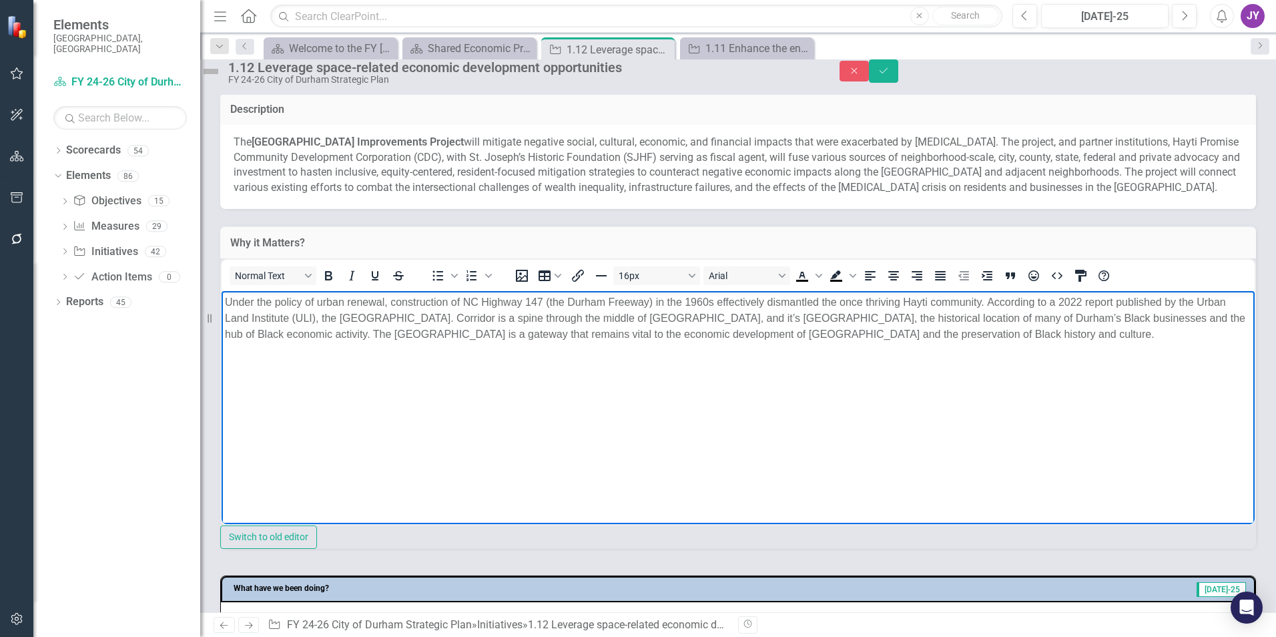
click at [463, 316] on p "Under the policy of urban renewal, construction of NC Highway 147 (the Durham F…" at bounding box center [738, 318] width 1026 height 48
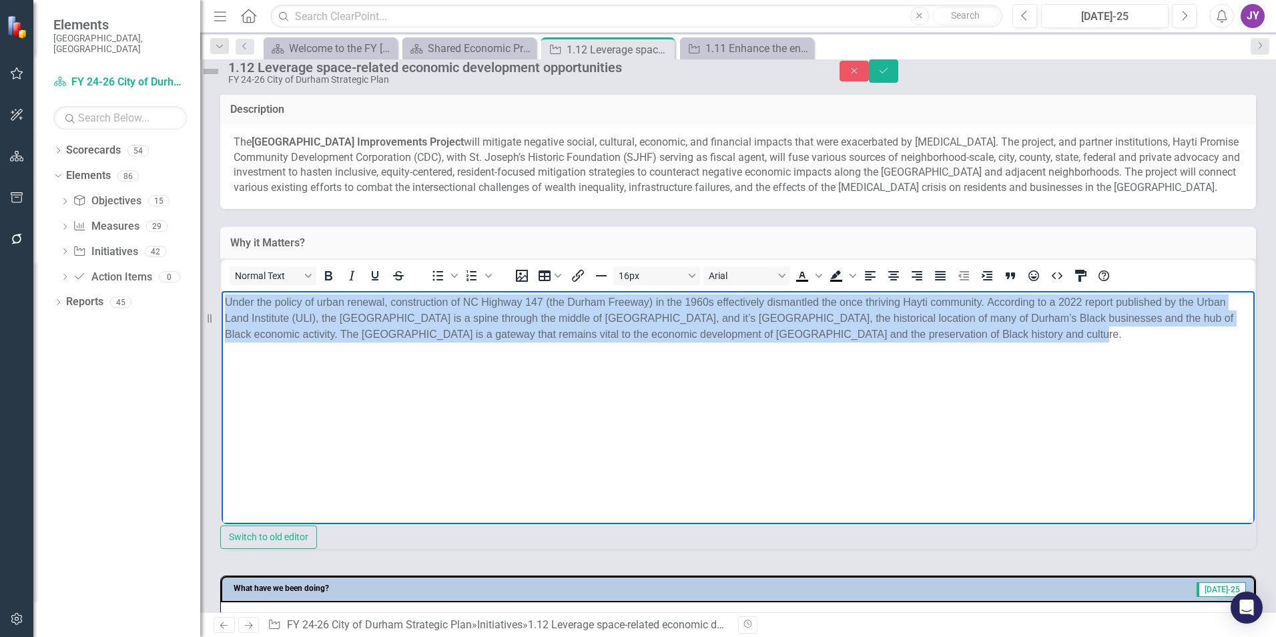
drag, startPoint x: 1056, startPoint y: 336, endPoint x: 218, endPoint y: 302, distance: 838.2
click at [222, 302] on html "Under the policy of urban renewal, construction of NC Highway 147 (the Durham F…" at bounding box center [738, 390] width 1033 height 200
copy p "Under the policy of urban renewal, construction of NC Highway 147 (the Durham F…"
click at [961, 371] on body "Under the policy of urban renewal, construction of NC Highway 147 (the Durham F…" at bounding box center [738, 390] width 1033 height 200
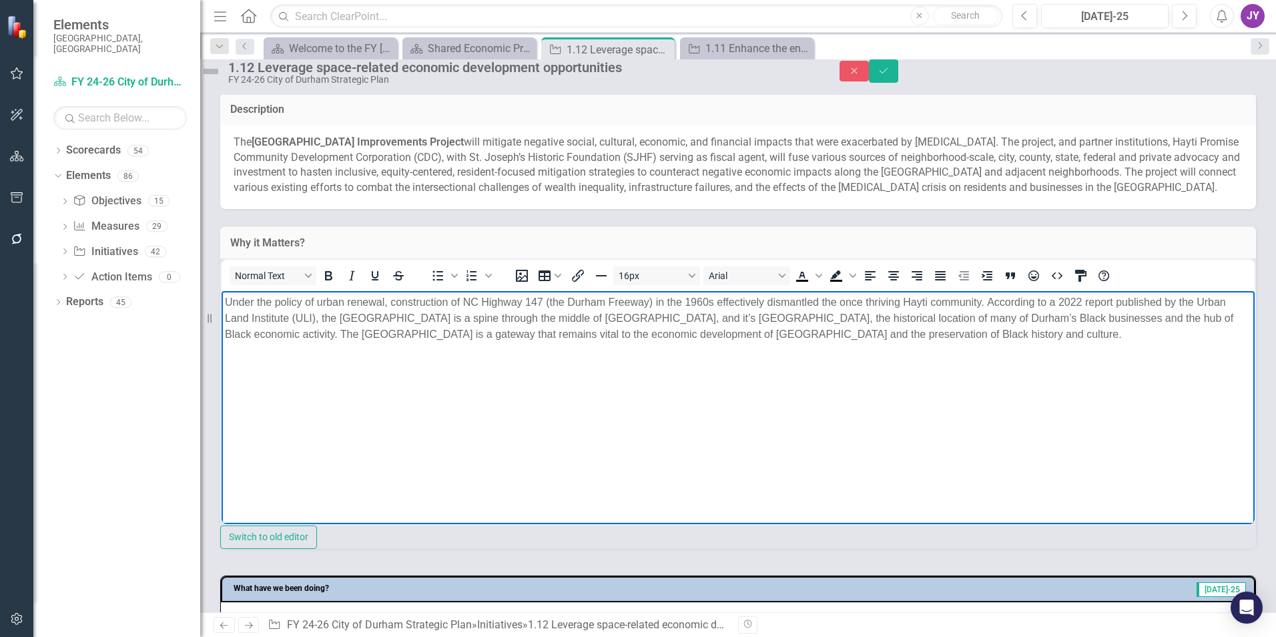
click at [1064, 336] on p "Under the policy of urban renewal, construction of NC Highway 147 (the Durham F…" at bounding box center [738, 318] width 1026 height 48
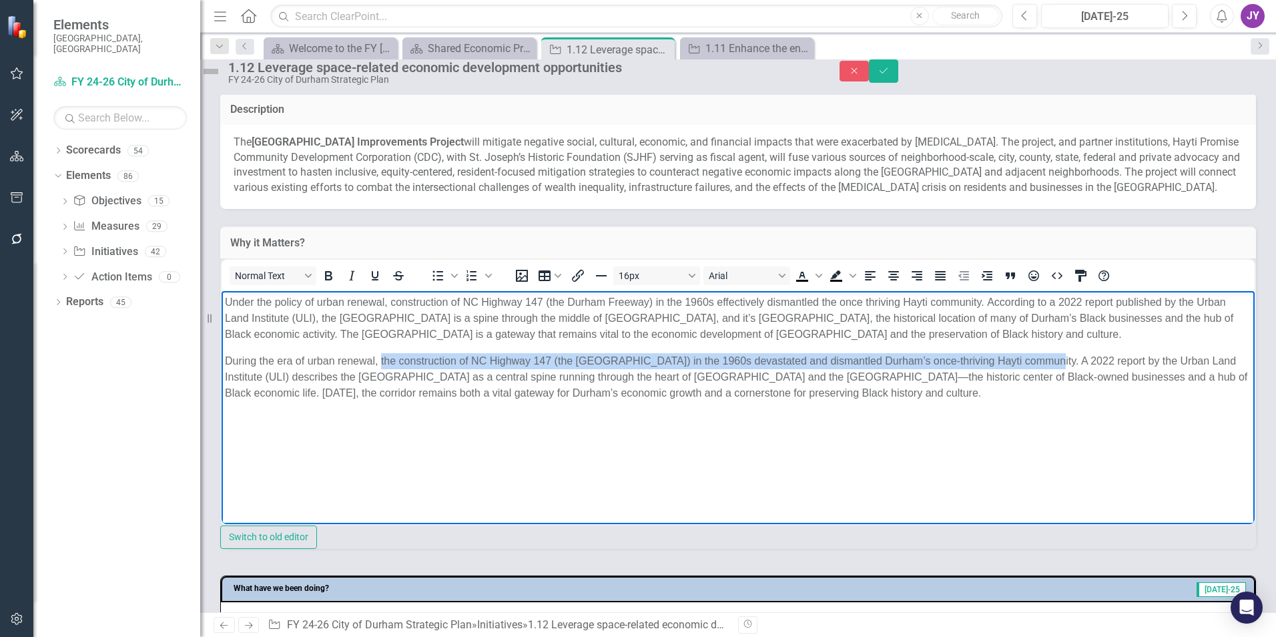
drag, startPoint x: 380, startPoint y: 360, endPoint x: 1046, endPoint y: 361, distance: 666.7
click at [1046, 361] on p "During the era of urban renewal, the construction of NC Highway 147 (the [GEOGR…" at bounding box center [738, 376] width 1026 height 48
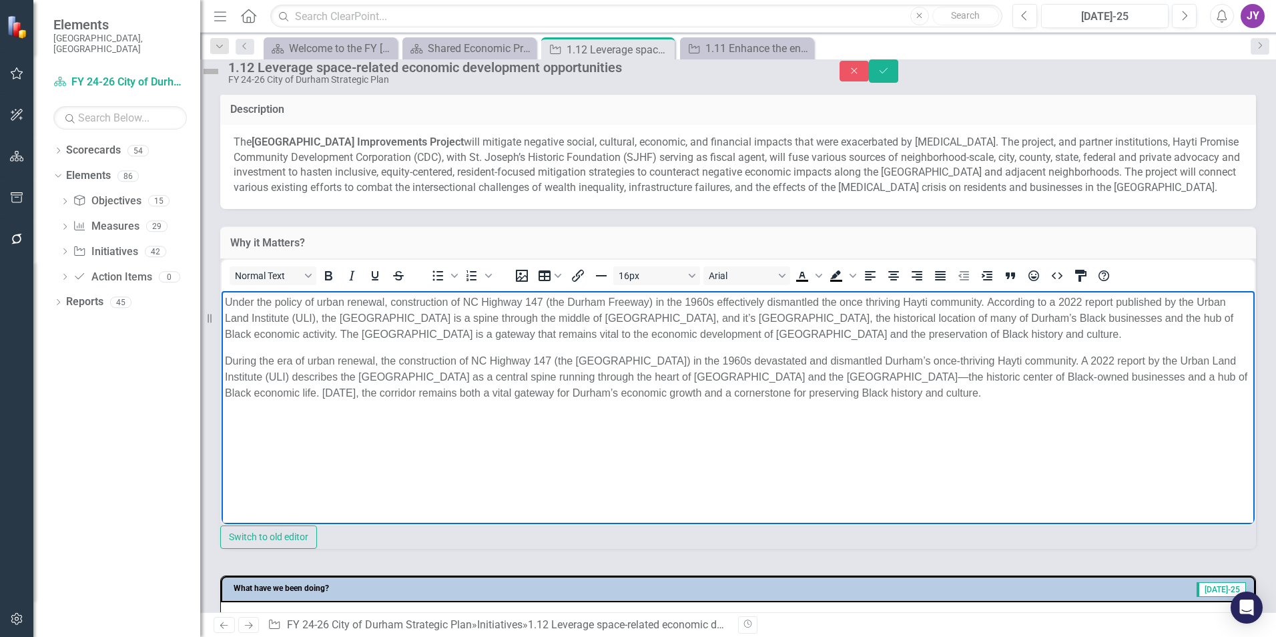
click at [1053, 378] on p "During the era of urban renewal, the construction of NC Highway 147 (the [GEOGR…" at bounding box center [738, 376] width 1026 height 48
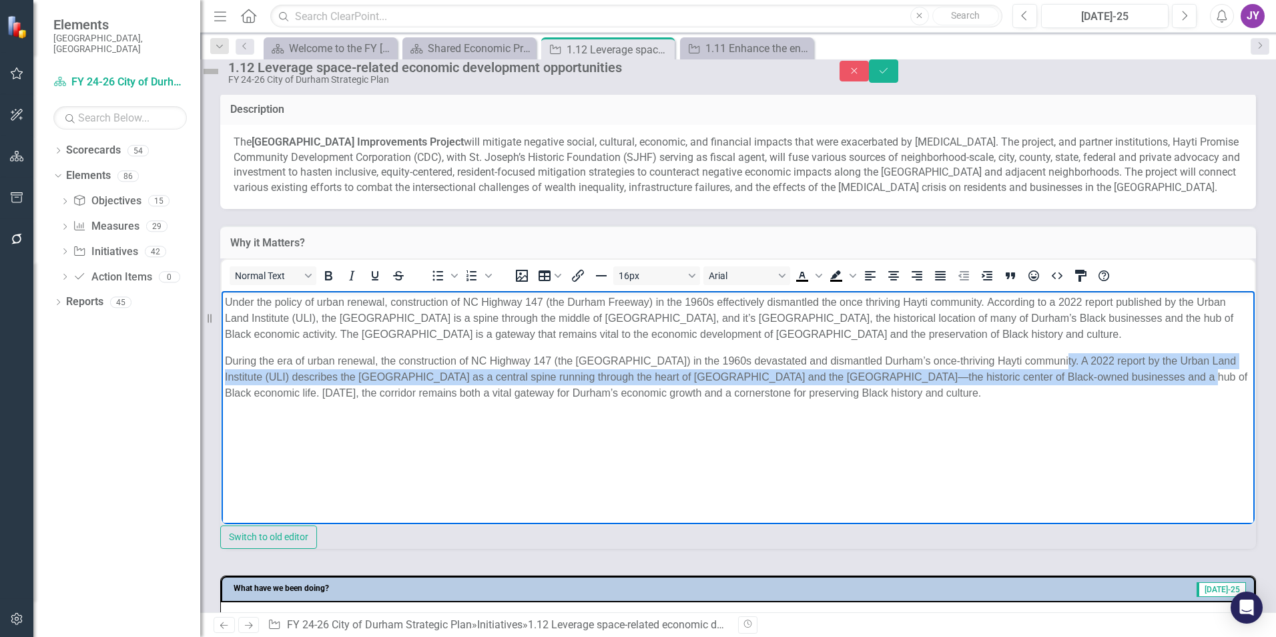
drag, startPoint x: 1049, startPoint y: 360, endPoint x: 1139, endPoint y: 380, distance: 91.6
click at [1139, 380] on p "During the era of urban renewal, the construction of NC Highway 147 (the [GEOGR…" at bounding box center [738, 376] width 1026 height 48
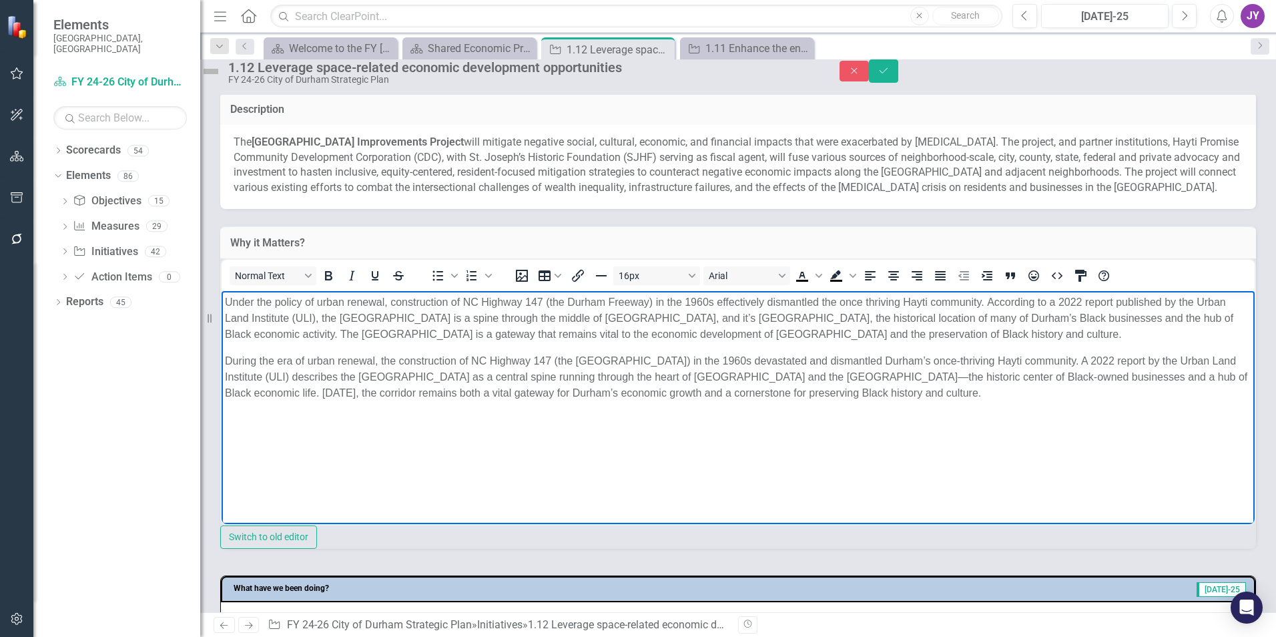
click at [1100, 394] on p "During the era of urban renewal, the construction of NC Highway 147 (the [GEOGR…" at bounding box center [738, 376] width 1026 height 48
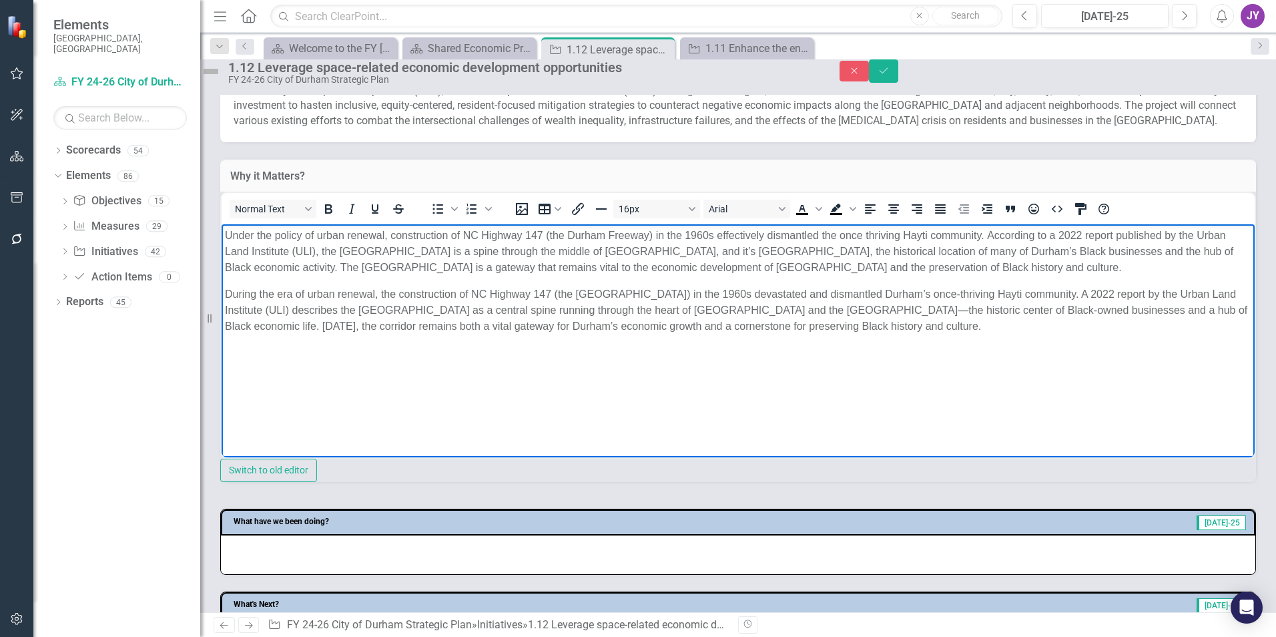
scroll to position [267, 0]
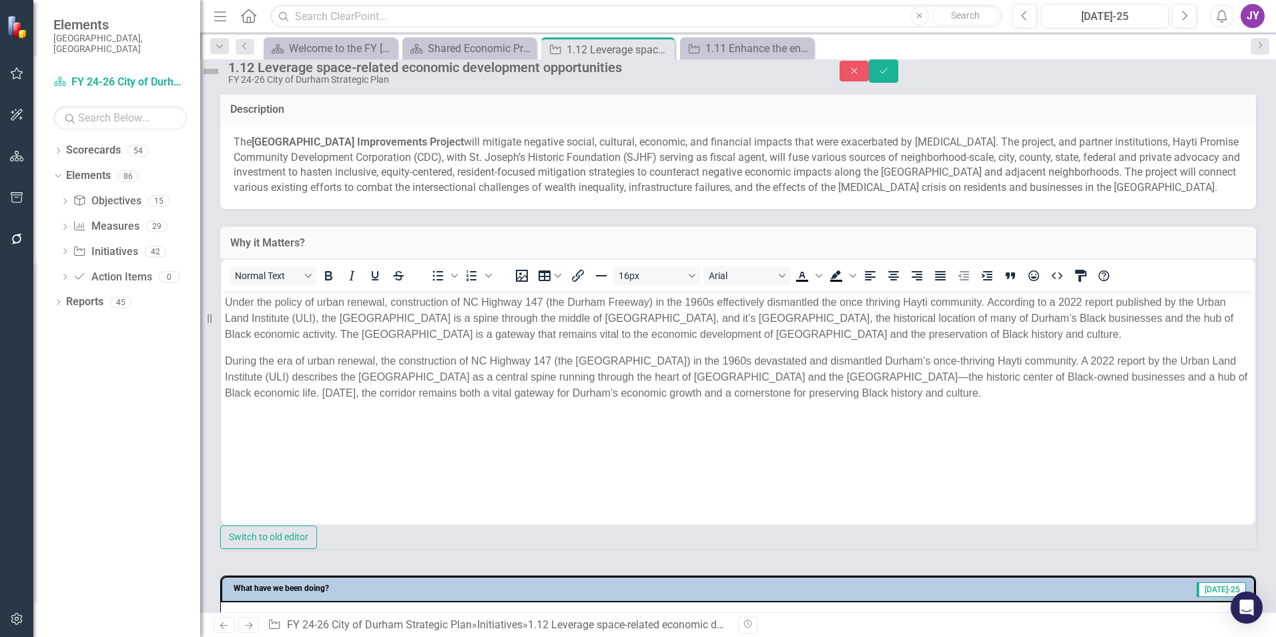
click at [308, 193] on span "The [GEOGRAPHIC_DATA] Corridor Improvements Project will mitigate negative soci…" at bounding box center [737, 164] width 1006 height 59
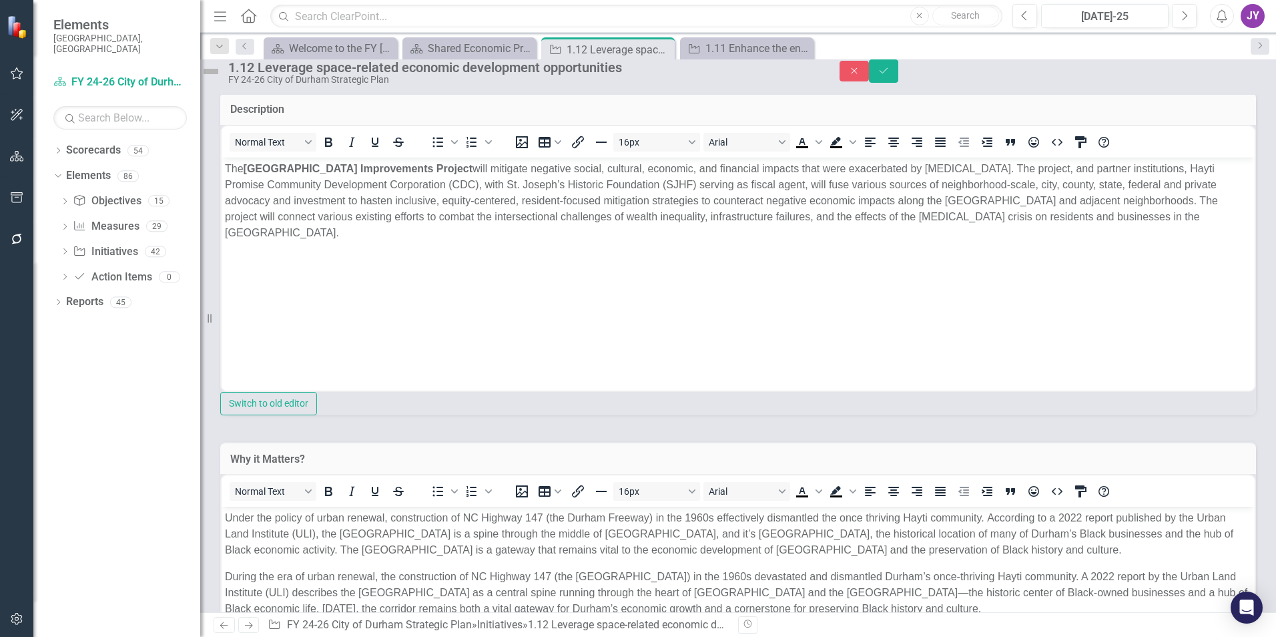
scroll to position [0, 0]
click at [285, 171] on strong "[GEOGRAPHIC_DATA] Improvements Project" at bounding box center [358, 167] width 229 height 11
click at [288, 170] on strong "[GEOGRAPHIC_DATA] Improvements Project" at bounding box center [358, 167] width 229 height 11
click at [282, 177] on p "The [GEOGRAPHIC_DATA] Corridor Improvements Project will mitigate negative soci…" at bounding box center [738, 200] width 1026 height 80
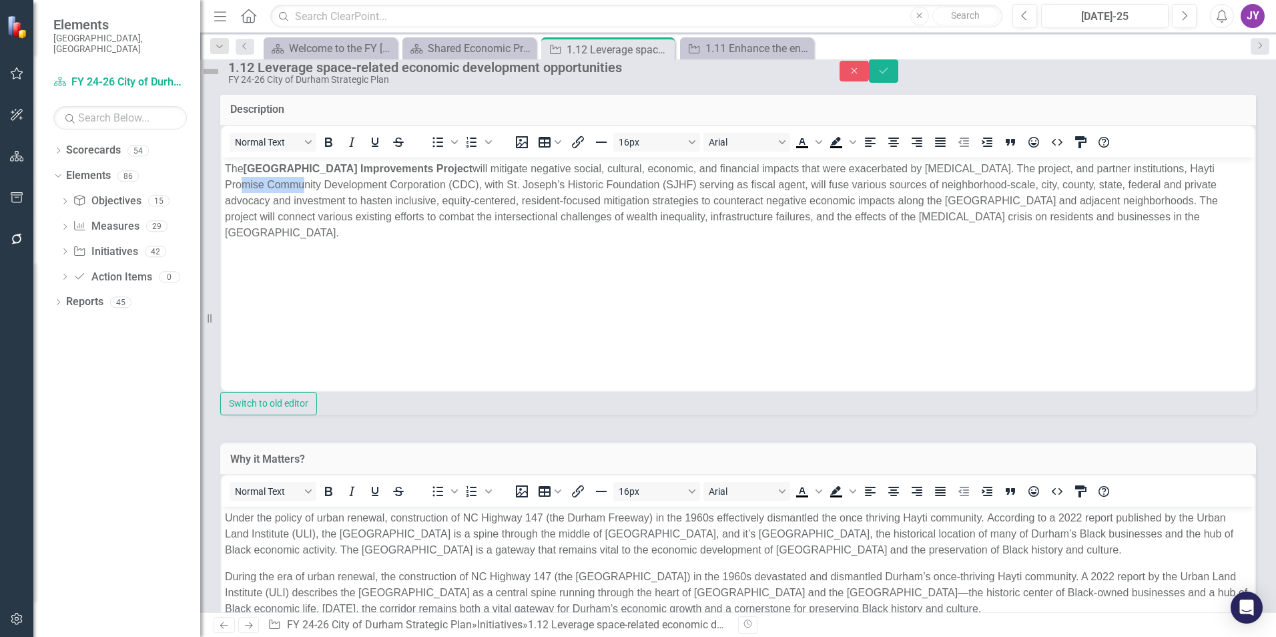
click at [282, 177] on p "The [GEOGRAPHIC_DATA] Corridor Improvements Project will mitigate negative soci…" at bounding box center [738, 200] width 1026 height 80
click at [284, 174] on p "The [GEOGRAPHIC_DATA] Corridor Improvements Project will mitigate negative soci…" at bounding box center [738, 200] width 1026 height 80
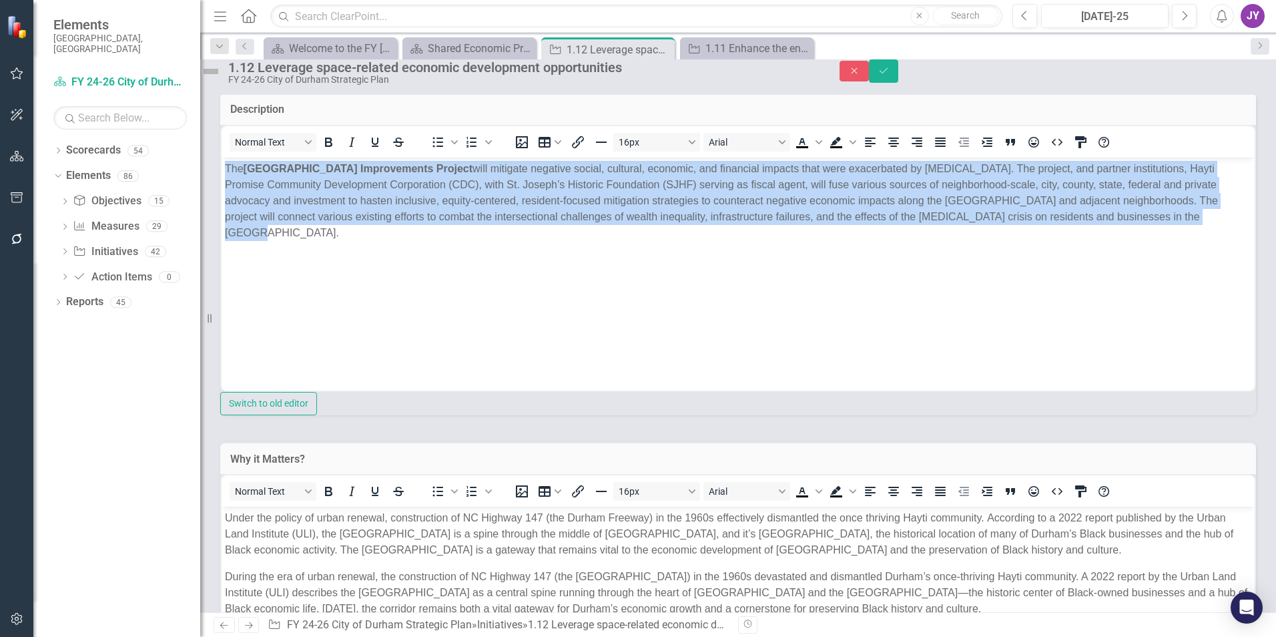
click at [284, 174] on p "The [GEOGRAPHIC_DATA] Corridor Improvements Project will mitigate negative soci…" at bounding box center [738, 200] width 1026 height 80
copy p "The [GEOGRAPHIC_DATA] Corridor Improvements Project will mitigate negative soci…"
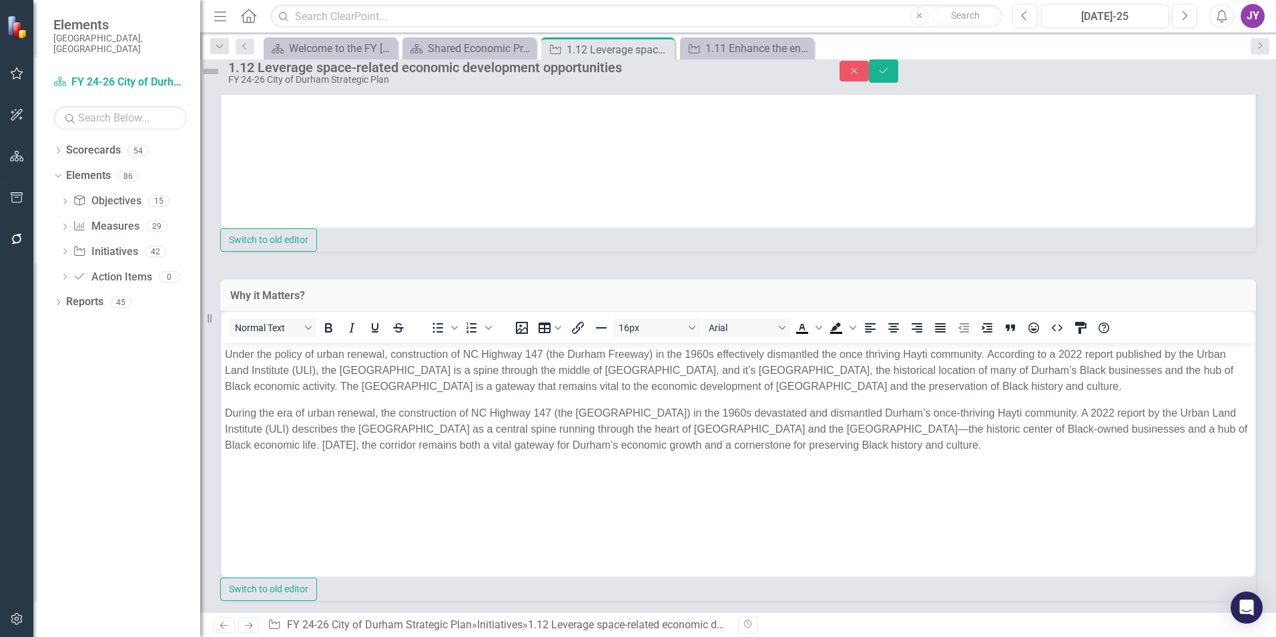
scroll to position [601, 0]
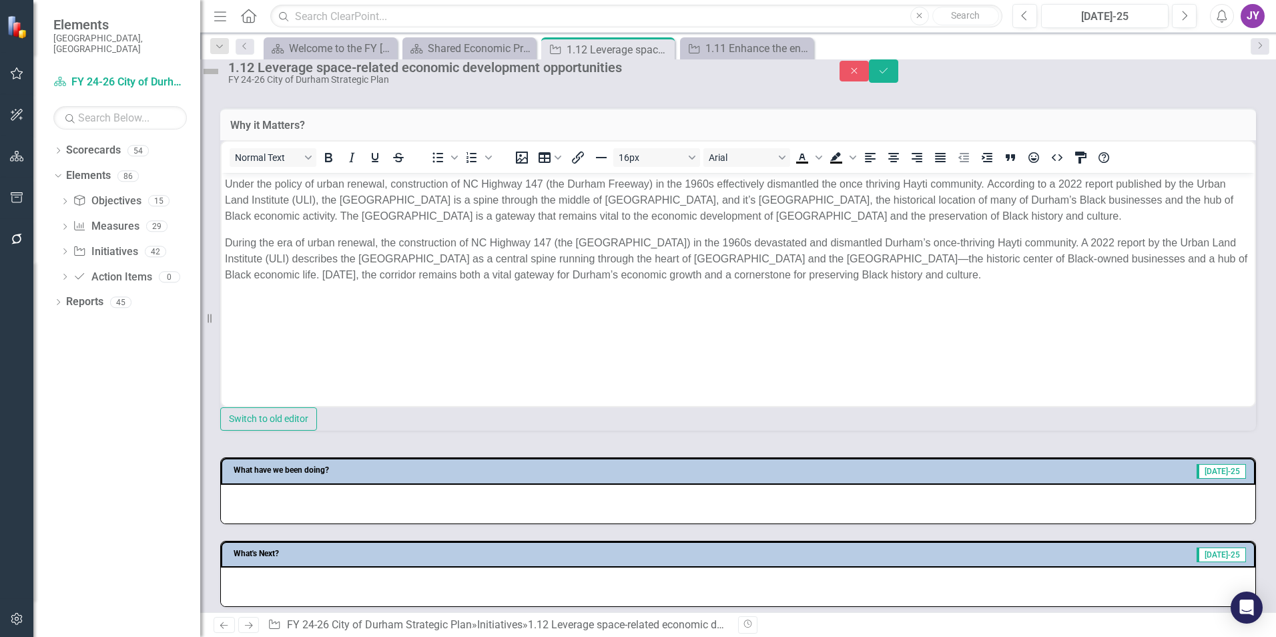
click at [903, 206] on p "Under the policy of urban renewal, construction of NC Highway 147 (the Durham F…" at bounding box center [738, 200] width 1026 height 48
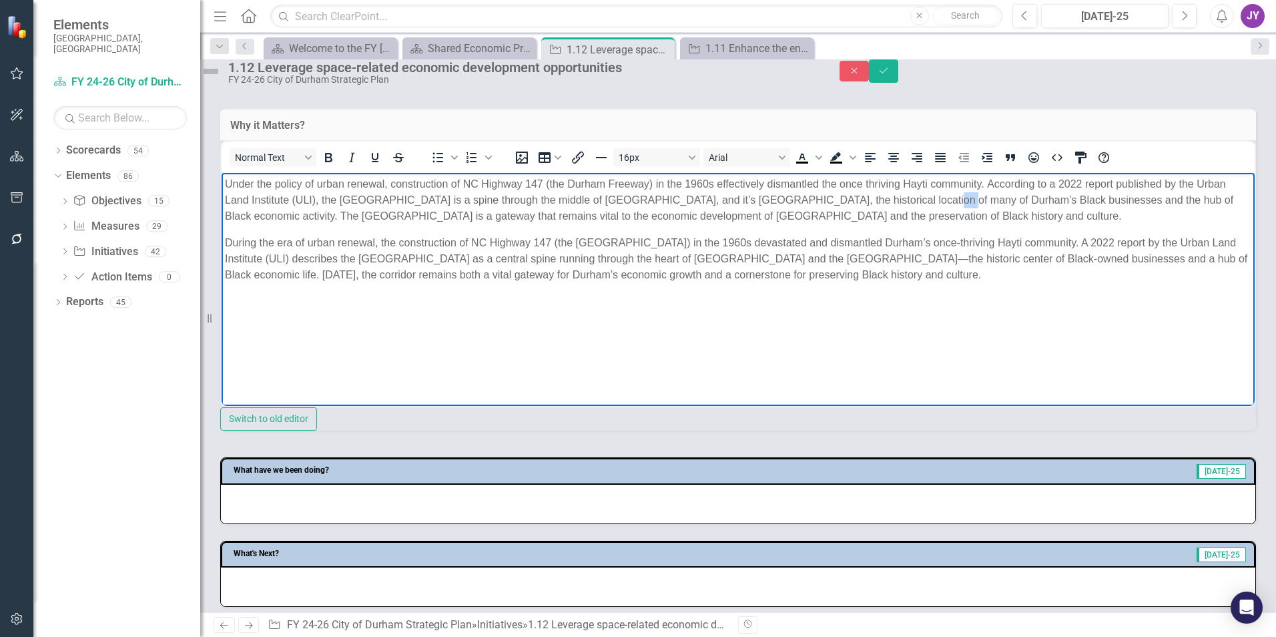
click at [903, 206] on p "Under the policy of urban renewal, construction of NC Highway 147 (the Durham F…" at bounding box center [738, 200] width 1026 height 48
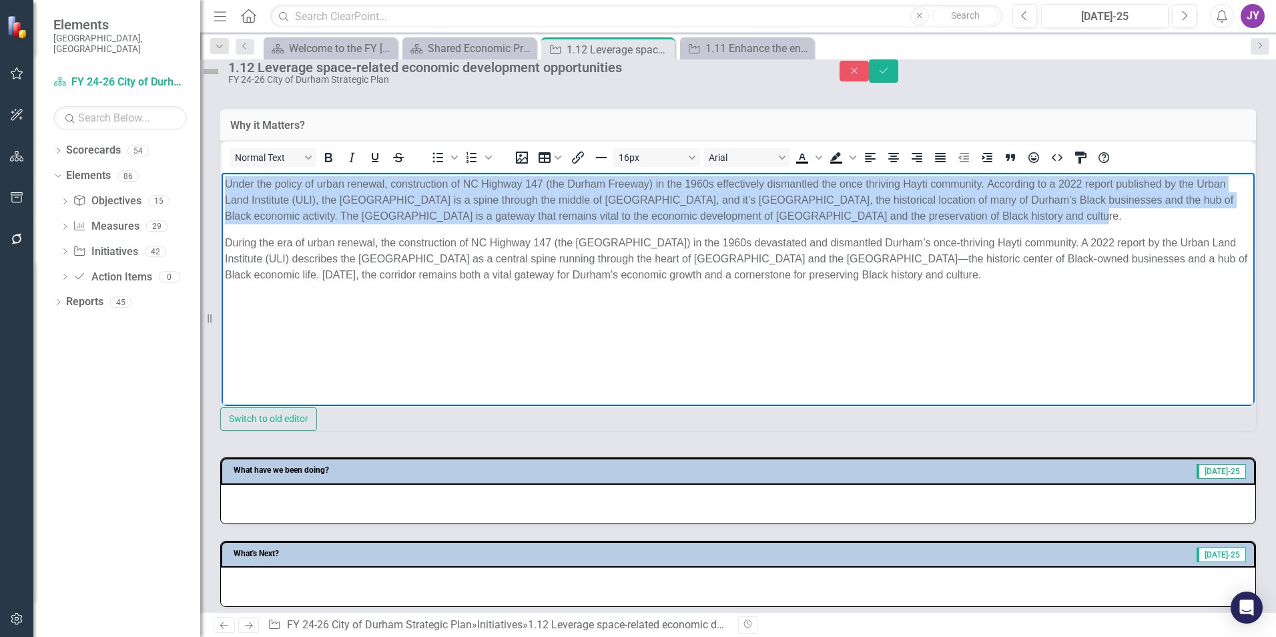
click at [904, 204] on p "Under the policy of urban renewal, construction of NC Highway 147 (the Durham F…" at bounding box center [738, 200] width 1026 height 48
copy p "Under the policy of urban renewal, construction of NC Highway 147 (the Durham F…"
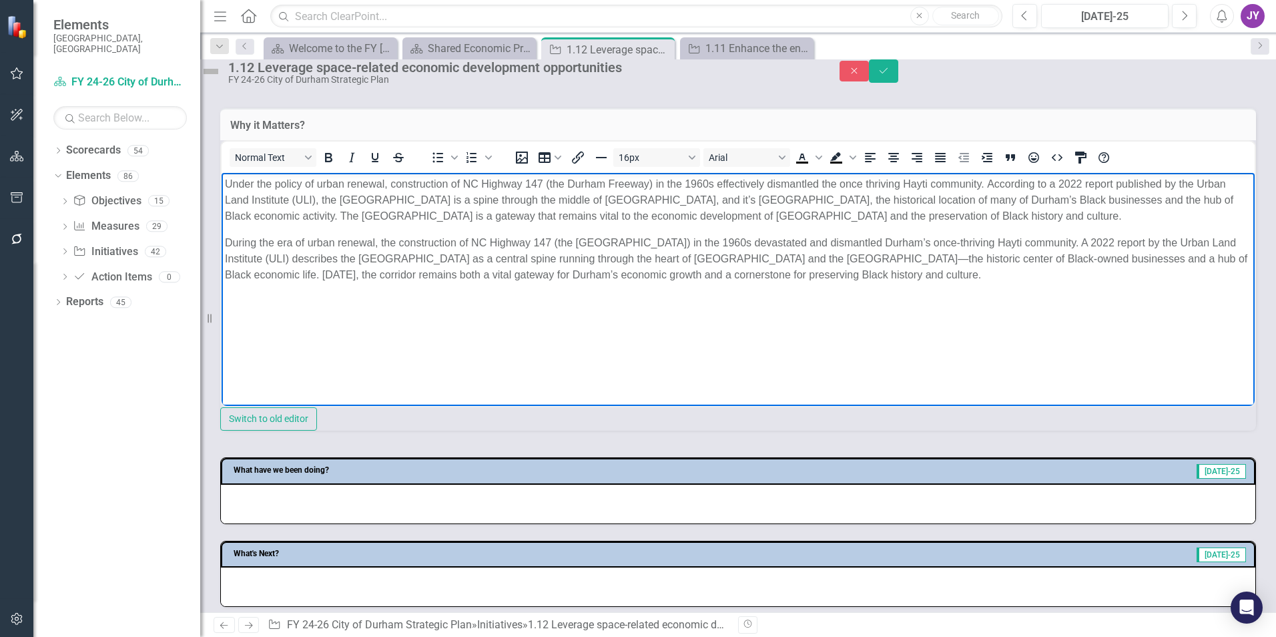
click at [537, 258] on p "During the era of urban renewal, the construction of NC Highway 147 (the [GEOGR…" at bounding box center [738, 259] width 1026 height 48
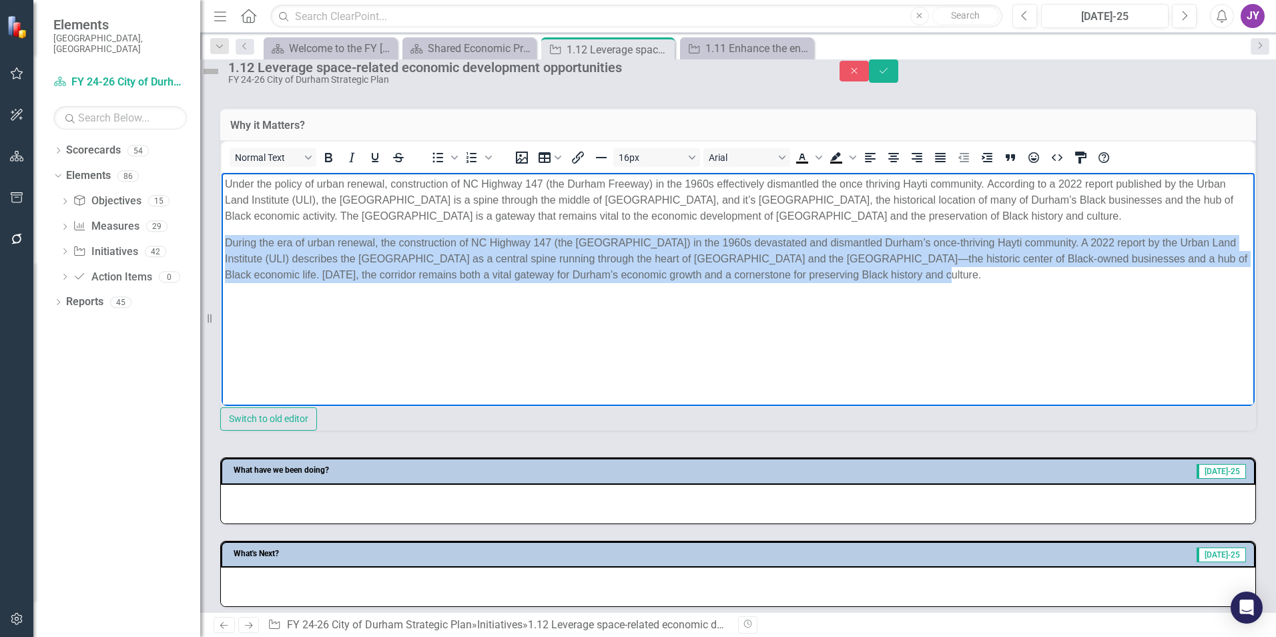
click at [537, 257] on p "During the era of urban renewal, the construction of NC Highway 147 (the [GEOGR…" at bounding box center [738, 259] width 1026 height 48
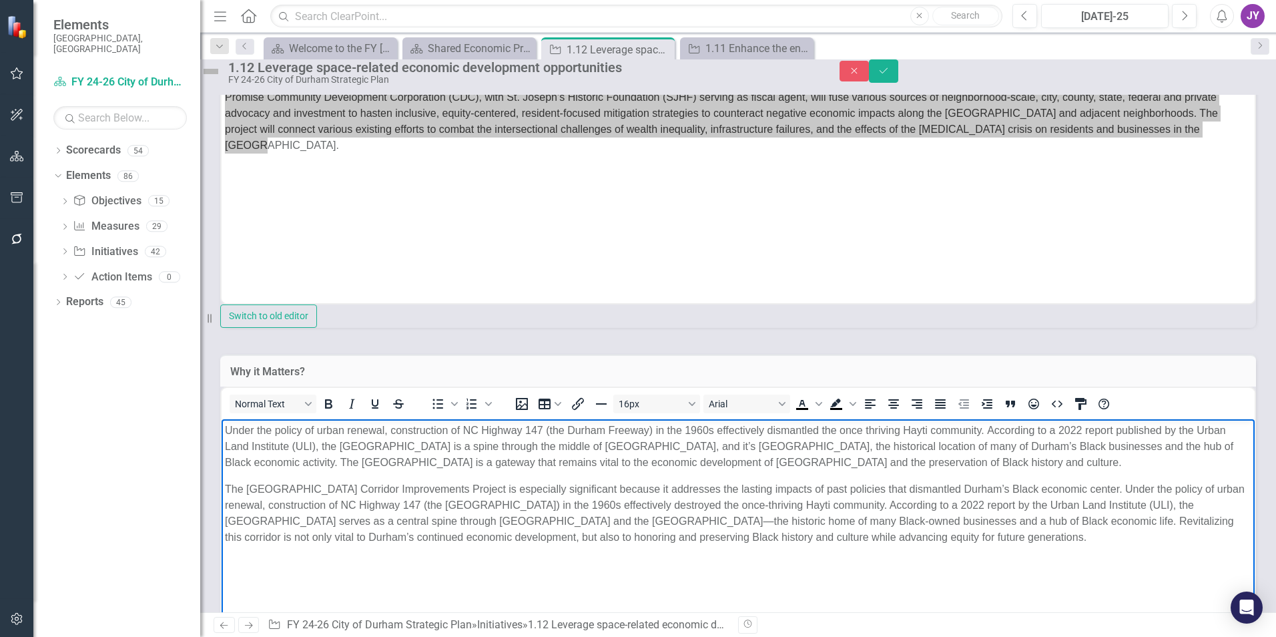
scroll to position [534, 0]
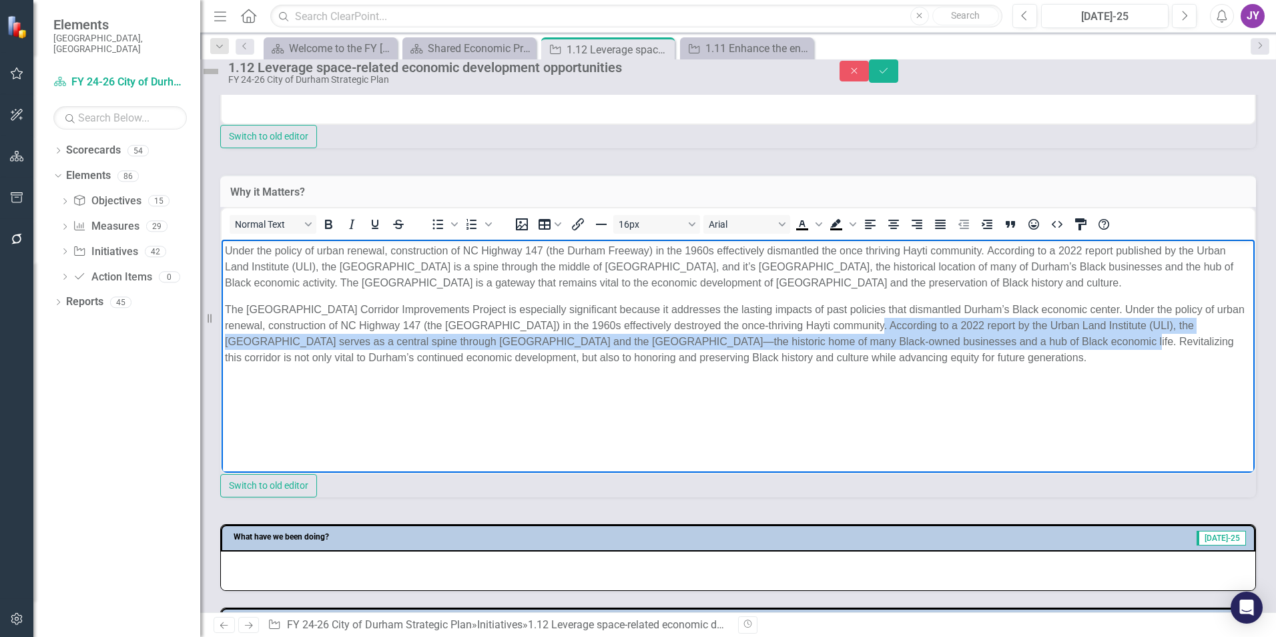
drag, startPoint x: 888, startPoint y: 326, endPoint x: 1067, endPoint y: 344, distance: 179.8
click at [1067, 344] on p "The [GEOGRAPHIC_DATA] Corridor Improvements Project is especially significant b…" at bounding box center [738, 334] width 1026 height 64
copy p "According to a 2022 report by the Urban Land Institute (ULI), the [GEOGRAPHIC_D…"
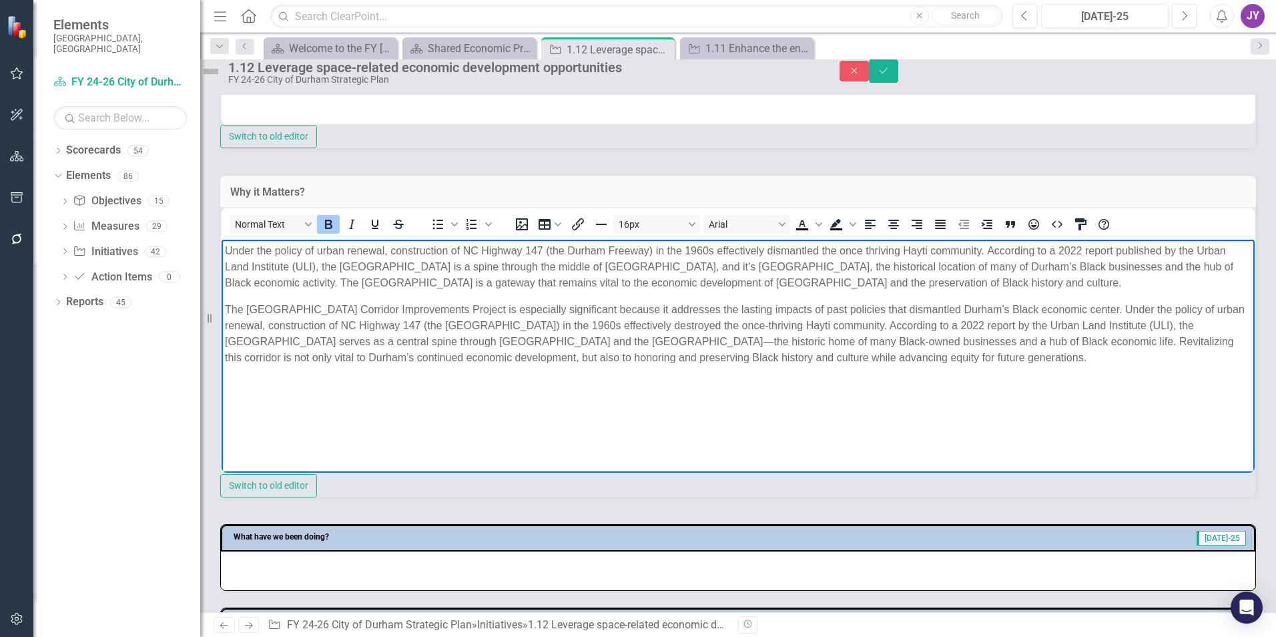
click at [990, 248] on p "Under the policy of urban renewal, construction of NC Highway 147 (the Durham F…" at bounding box center [738, 267] width 1026 height 48
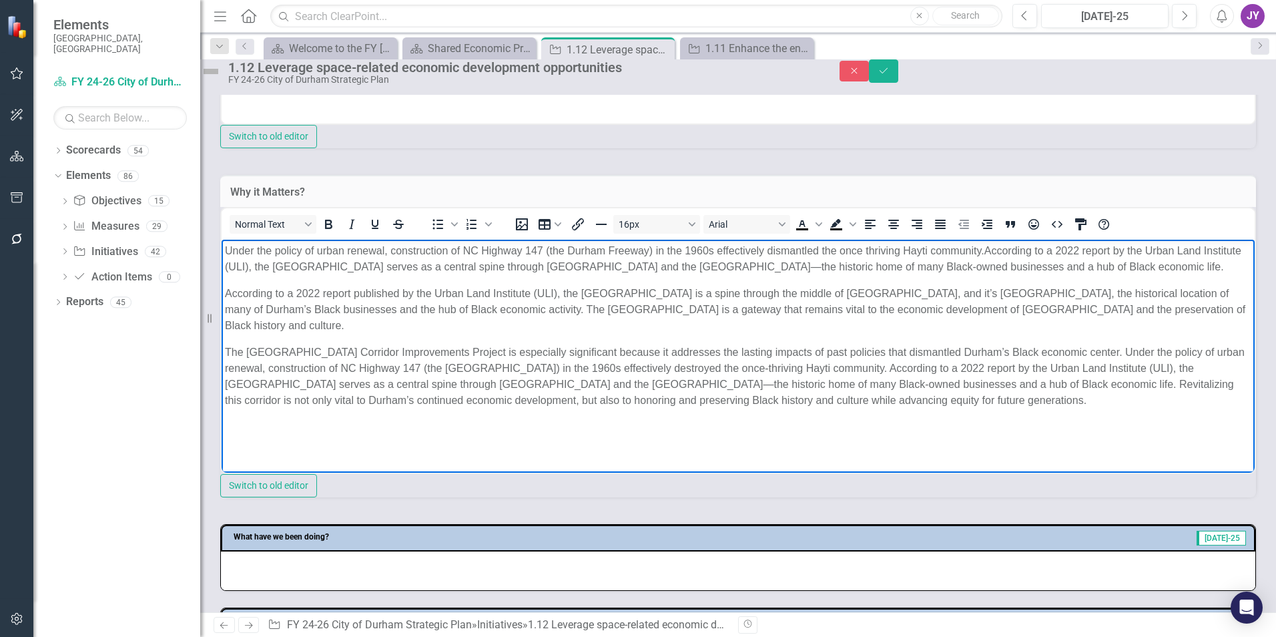
click at [459, 268] on span "﻿ According to a 2022 report by the Urban Land Institute (ULI), the [GEOGRAPHIC…" at bounding box center [733, 258] width 1016 height 27
click at [408, 278] on body "Under the policy of urban renewal, construction of NC Highway 147 (the Durham F…" at bounding box center [738, 340] width 1033 height 200
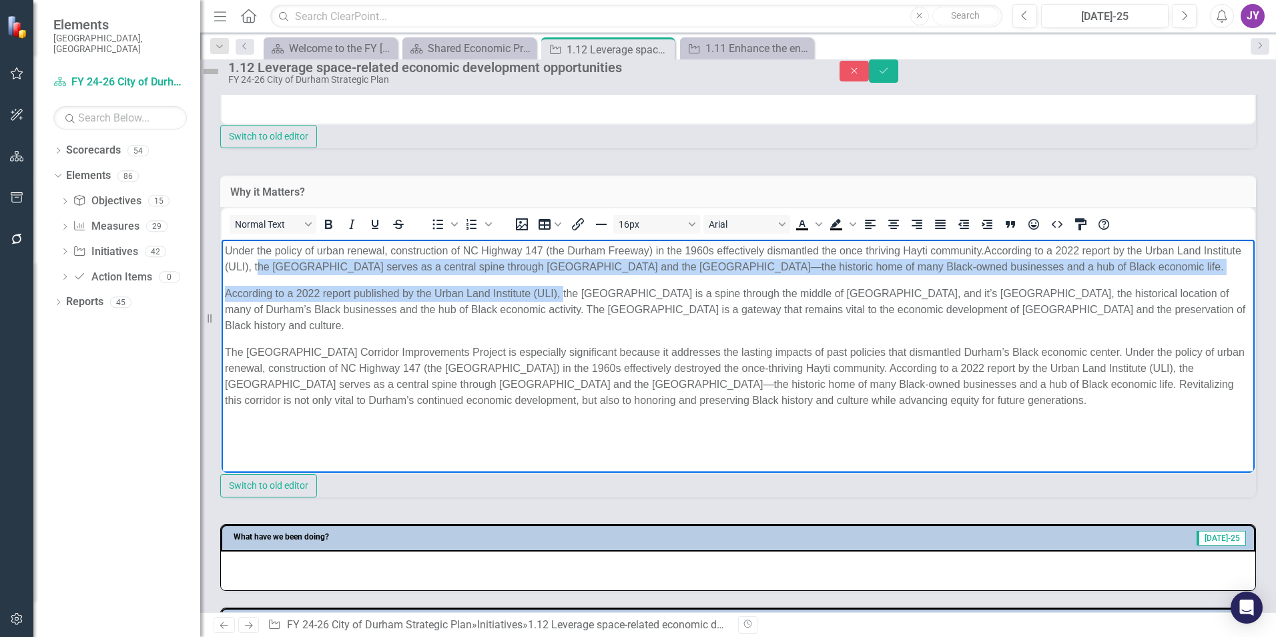
drag, startPoint x: 564, startPoint y: 294, endPoint x: 296, endPoint y: 272, distance: 268.5
click at [296, 272] on body "Under the policy of urban renewal, construction of NC Highway 147 (the Durham F…" at bounding box center [738, 340] width 1033 height 200
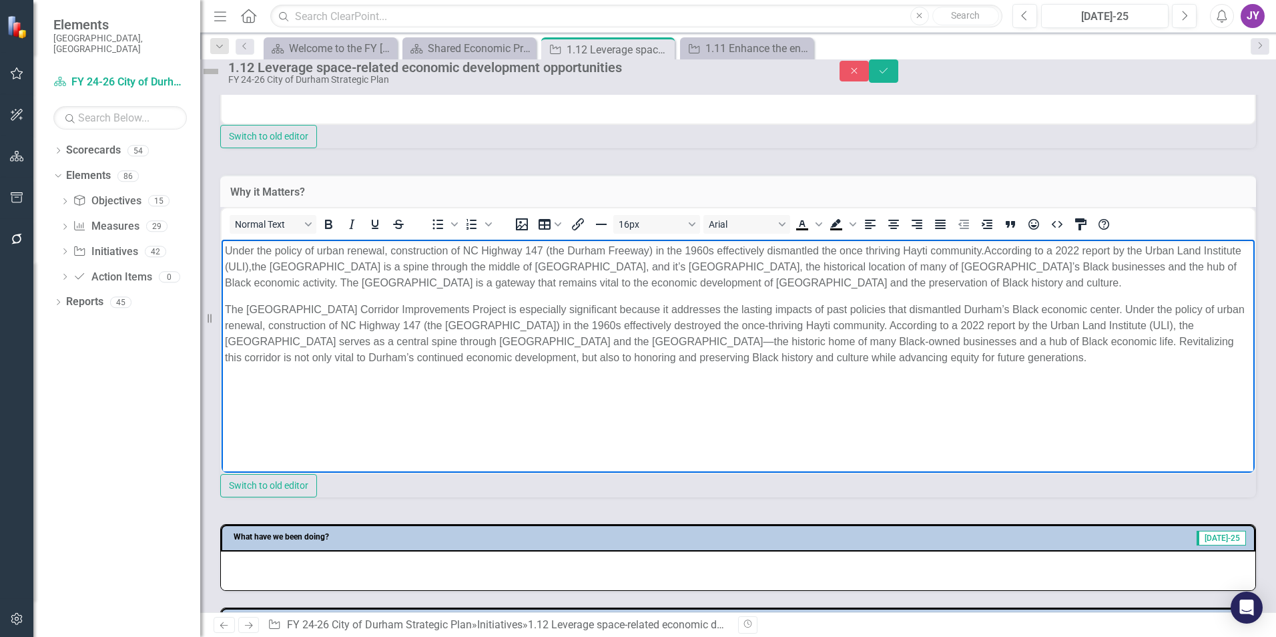
click at [667, 267] on p "Under the policy of urban renewal, construction of NC Highway 147 (the Durham F…" at bounding box center [738, 267] width 1026 height 48
click at [743, 342] on p "The [GEOGRAPHIC_DATA] Corridor Improvements Project is especially significant b…" at bounding box center [738, 334] width 1026 height 64
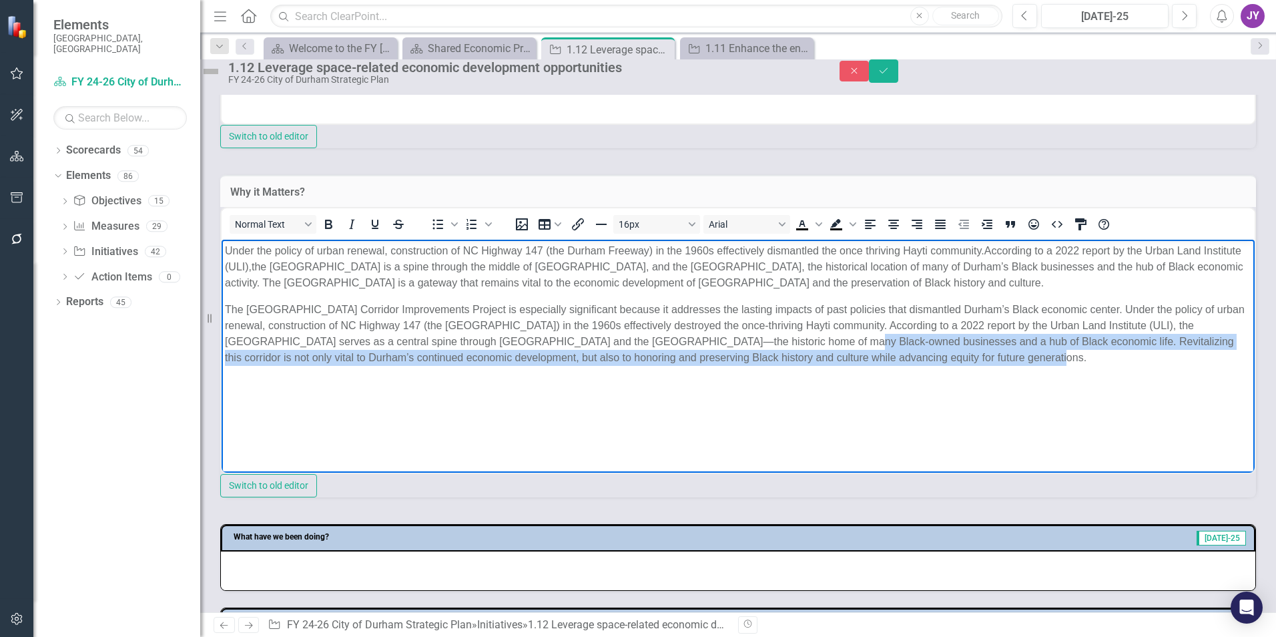
drag, startPoint x: 795, startPoint y: 339, endPoint x: 1060, endPoint y: 350, distance: 265.2
click at [1060, 350] on p "The [GEOGRAPHIC_DATA] Corridor Improvements Project is especially significant b…" at bounding box center [738, 334] width 1026 height 64
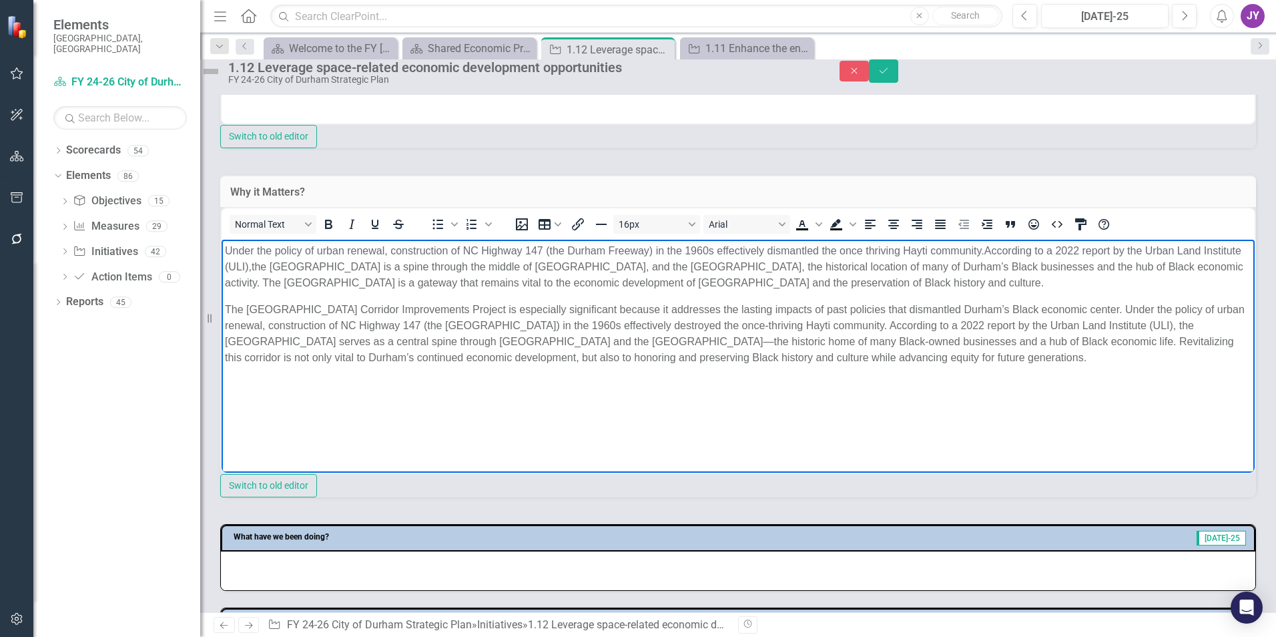
click at [970, 263] on p "Under the policy of urban renewal, construction of NC Highway 147 (the Durham F…" at bounding box center [738, 267] width 1026 height 48
click at [1092, 264] on p "Under the policy of urban renewal, construction of NC Highway 147 (the Durham F…" at bounding box center [738, 267] width 1026 height 48
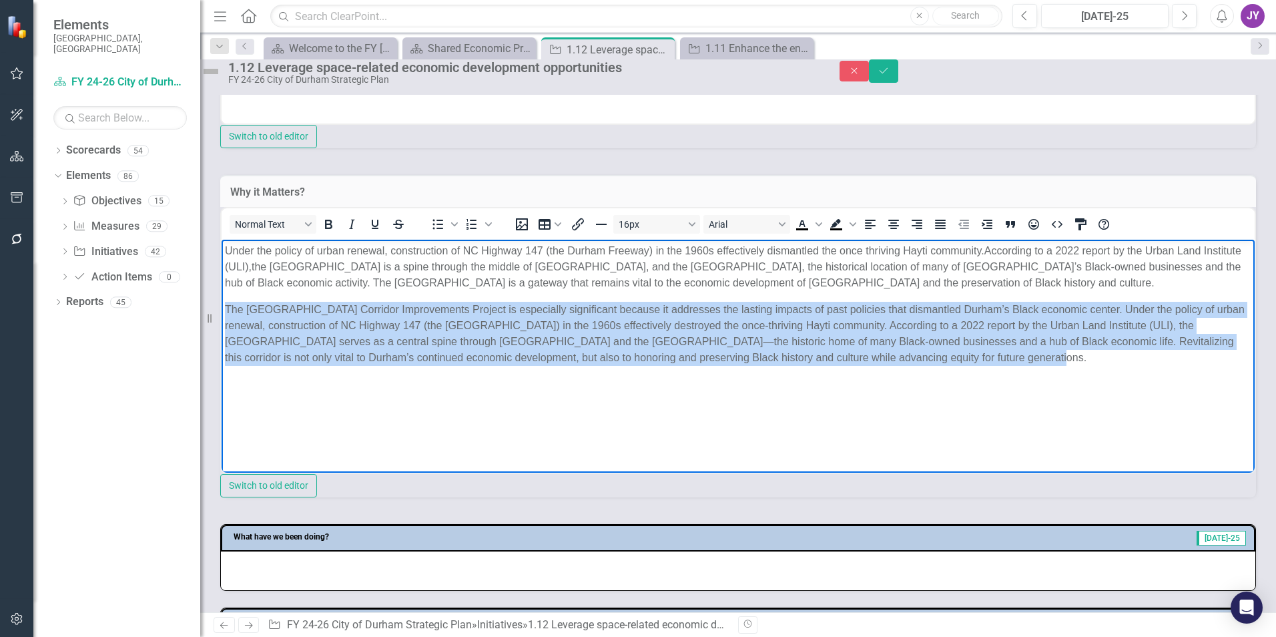
drag, startPoint x: 1104, startPoint y: 362, endPoint x: 152, endPoint y: 293, distance: 954.1
click at [222, 293] on html "Under the policy of urban renewal, construction of NC Highway 147 (the Durham F…" at bounding box center [738, 340] width 1033 height 200
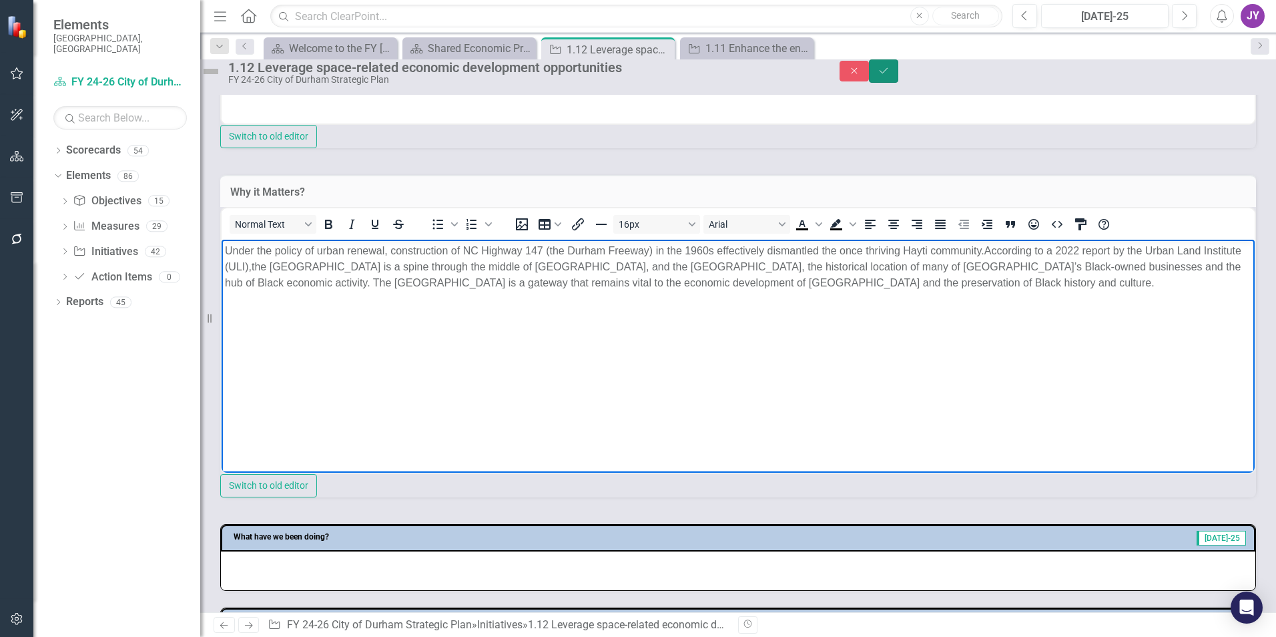
click at [898, 83] on button "Save" at bounding box center [883, 70] width 29 height 23
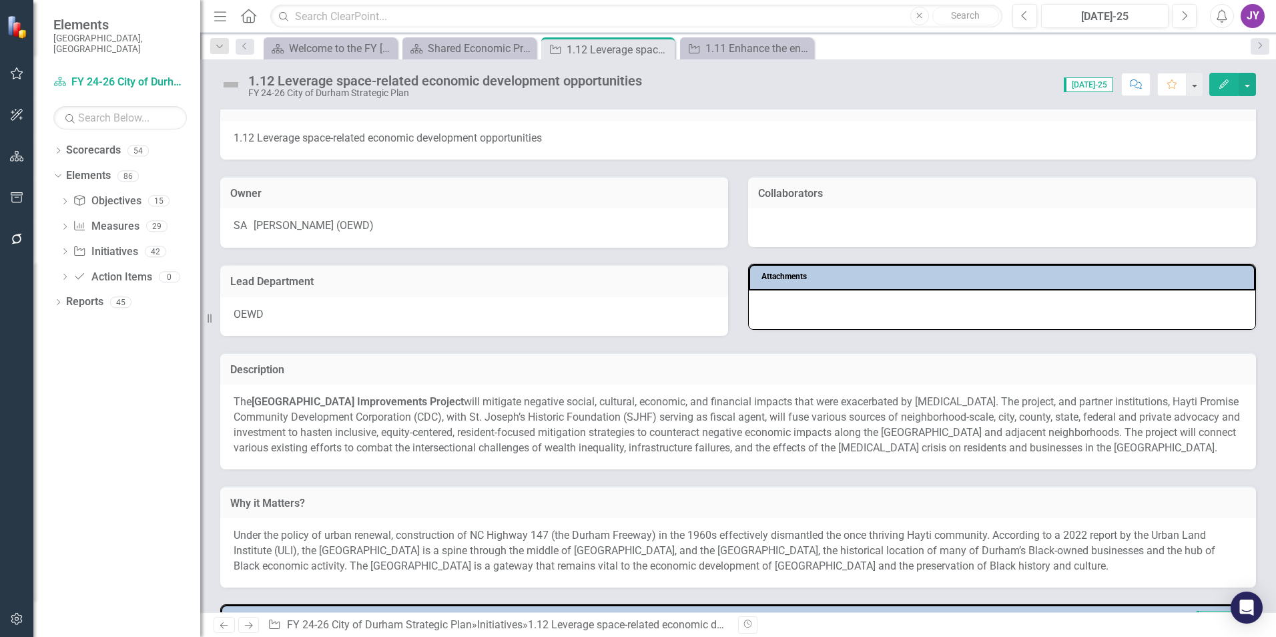
scroll to position [0, 0]
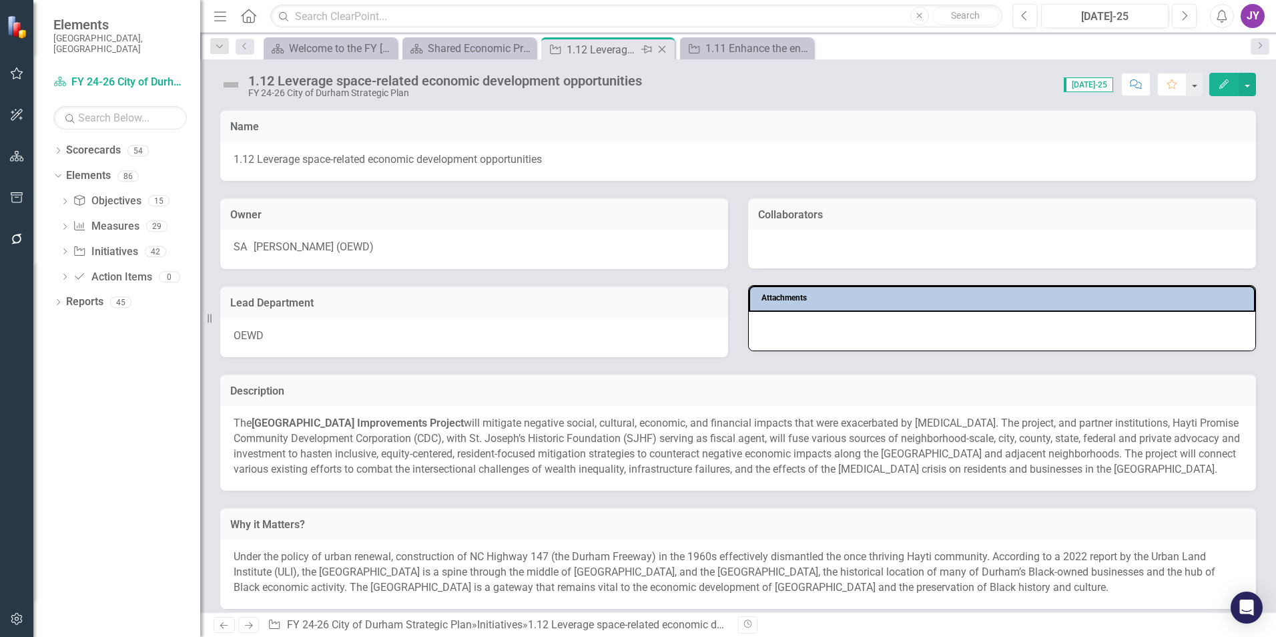
click at [660, 50] on icon "Close" at bounding box center [661, 49] width 13 height 11
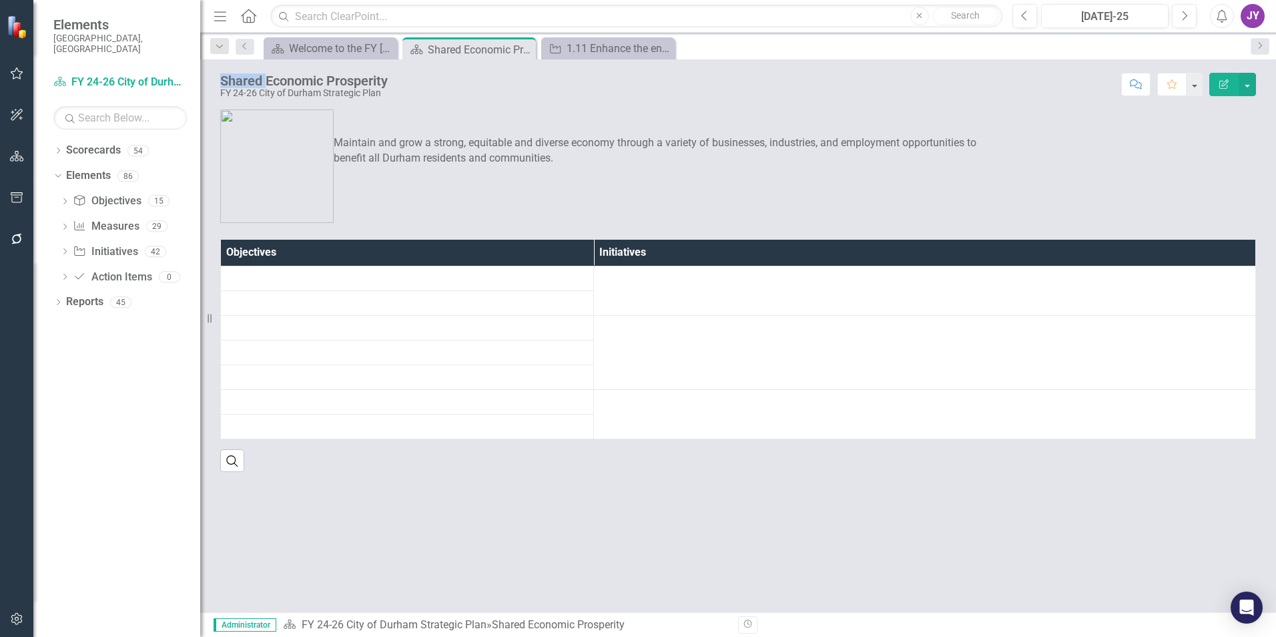
click at [0, 0] on icon "Close" at bounding box center [0, 0] width 0 height 0
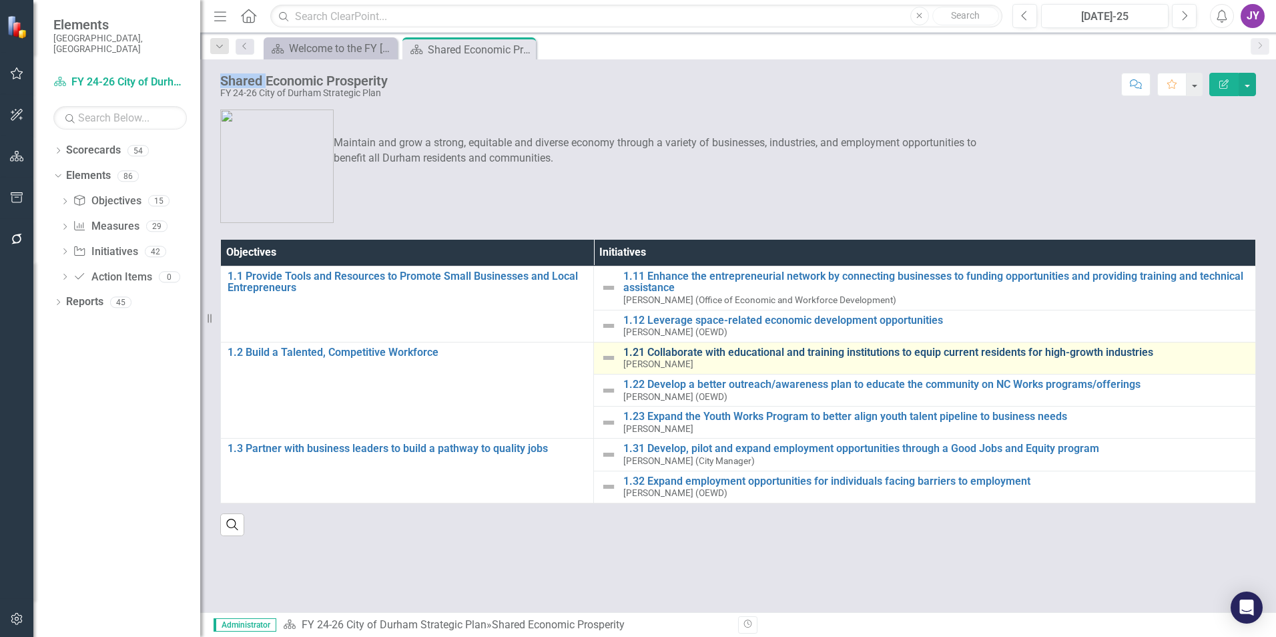
click at [676, 354] on link "1.21 Collaborate with educational and training institutions to equip current re…" at bounding box center [935, 352] width 625 height 12
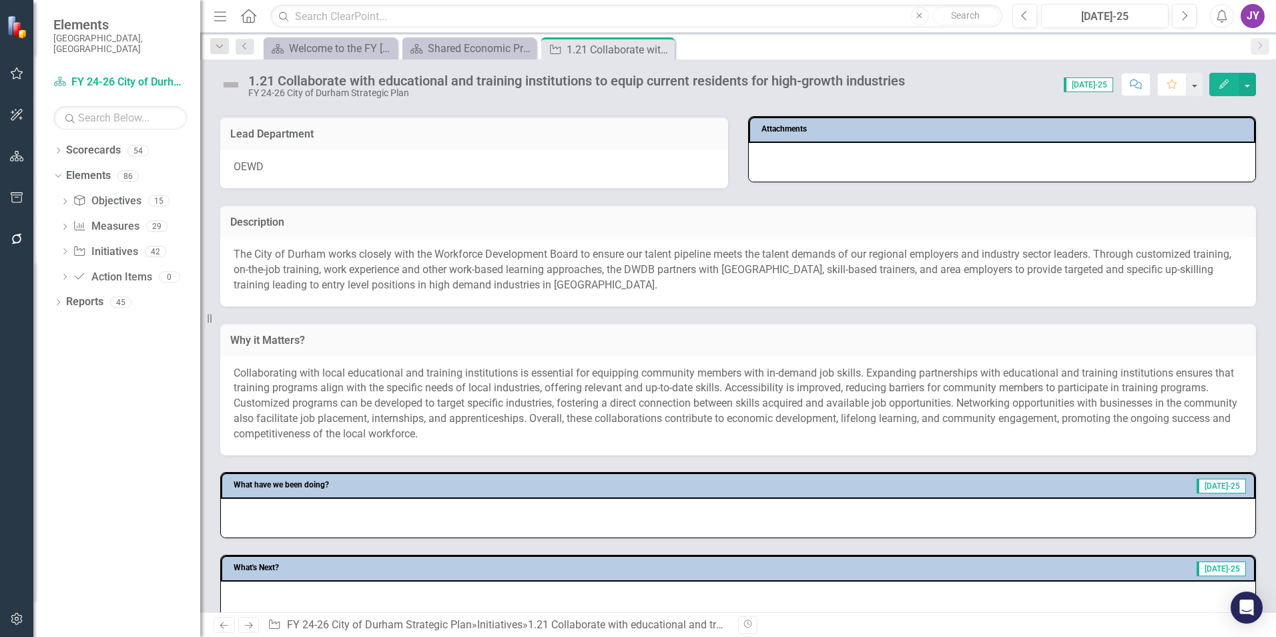
scroll to position [200, 0]
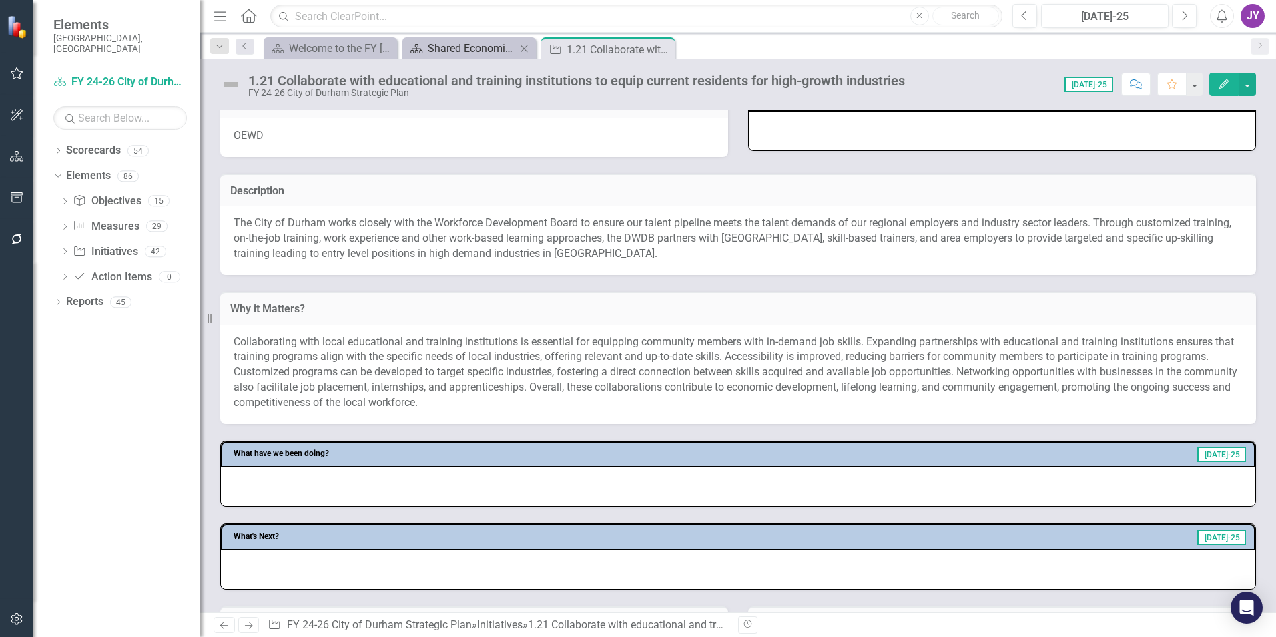
click at [477, 49] on div "Shared Economic Prosperity" at bounding box center [472, 48] width 88 height 17
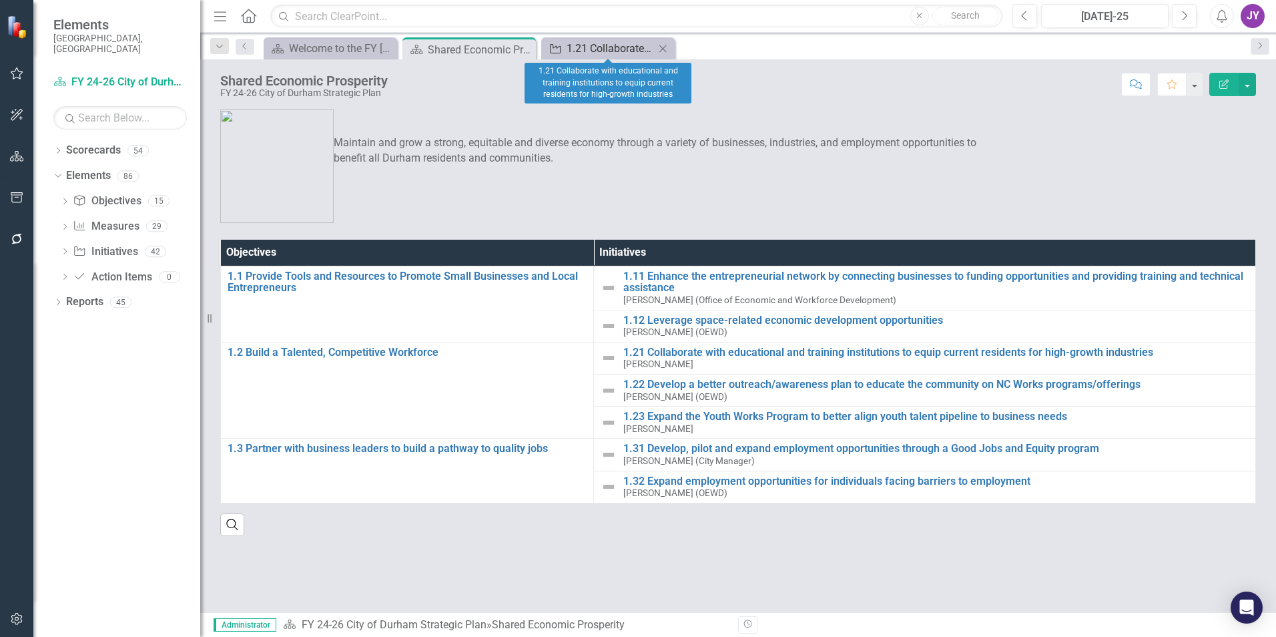
click at [573, 50] on div "1.21 Collaborate with educational and training institutions to equip current re…" at bounding box center [611, 48] width 88 height 17
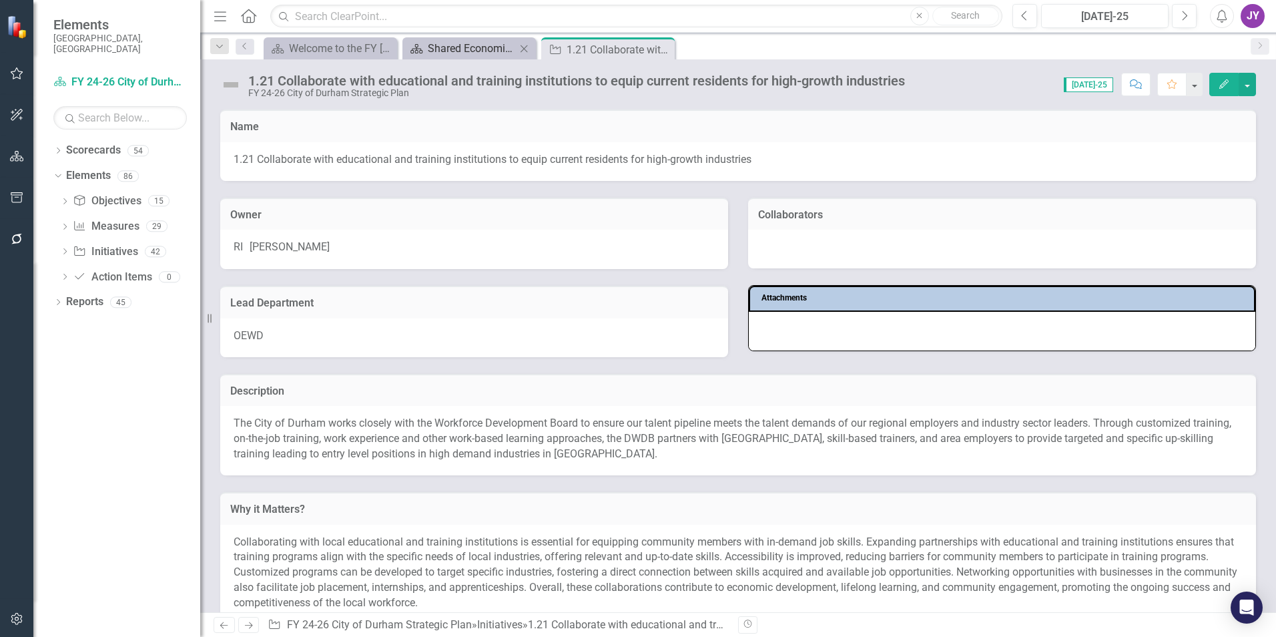
click at [459, 43] on div "Shared Economic Prosperity" at bounding box center [472, 48] width 88 height 17
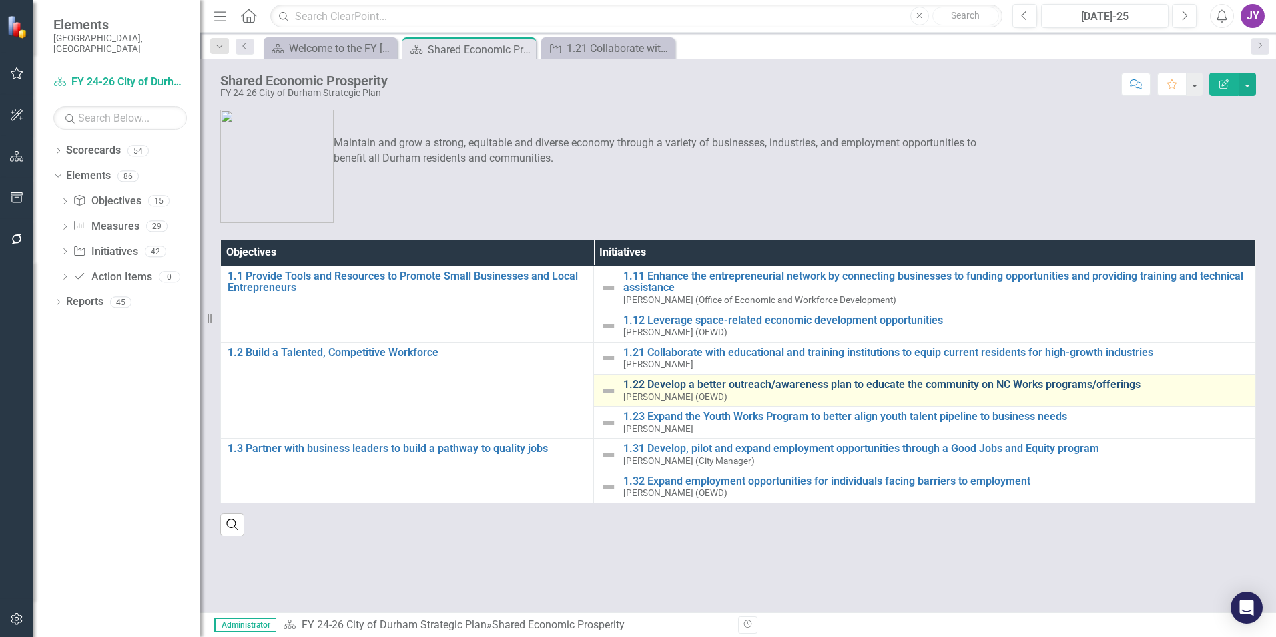
click at [646, 386] on link "1.22 Develop a better outreach/awareness plan to educate the community on NC Wo…" at bounding box center [935, 384] width 625 height 12
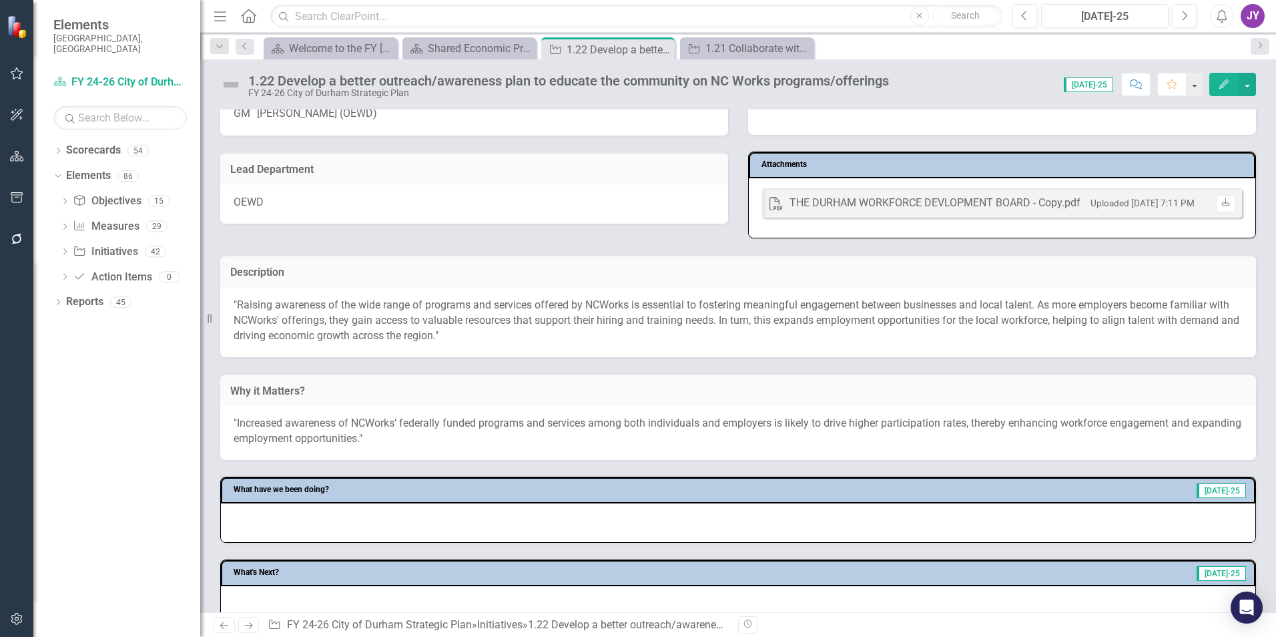
scroll to position [200, 0]
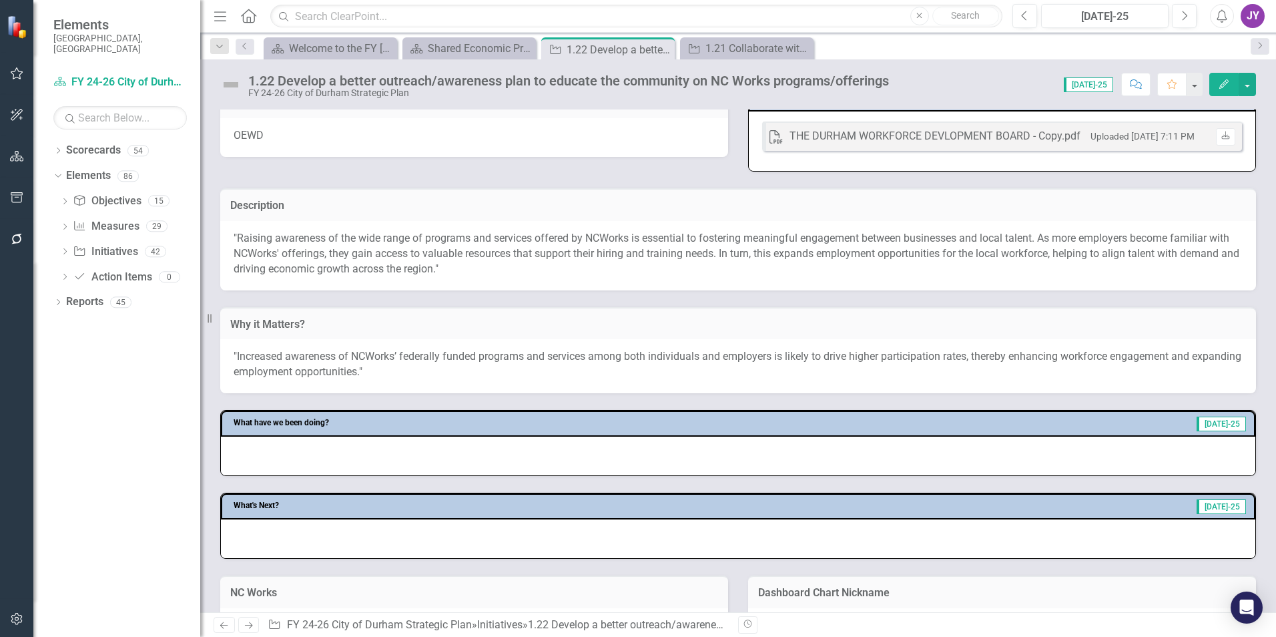
click at [1100, 326] on h3 "Why it Matters?" at bounding box center [738, 324] width 1016 height 12
